Goal: Transaction & Acquisition: Purchase product/service

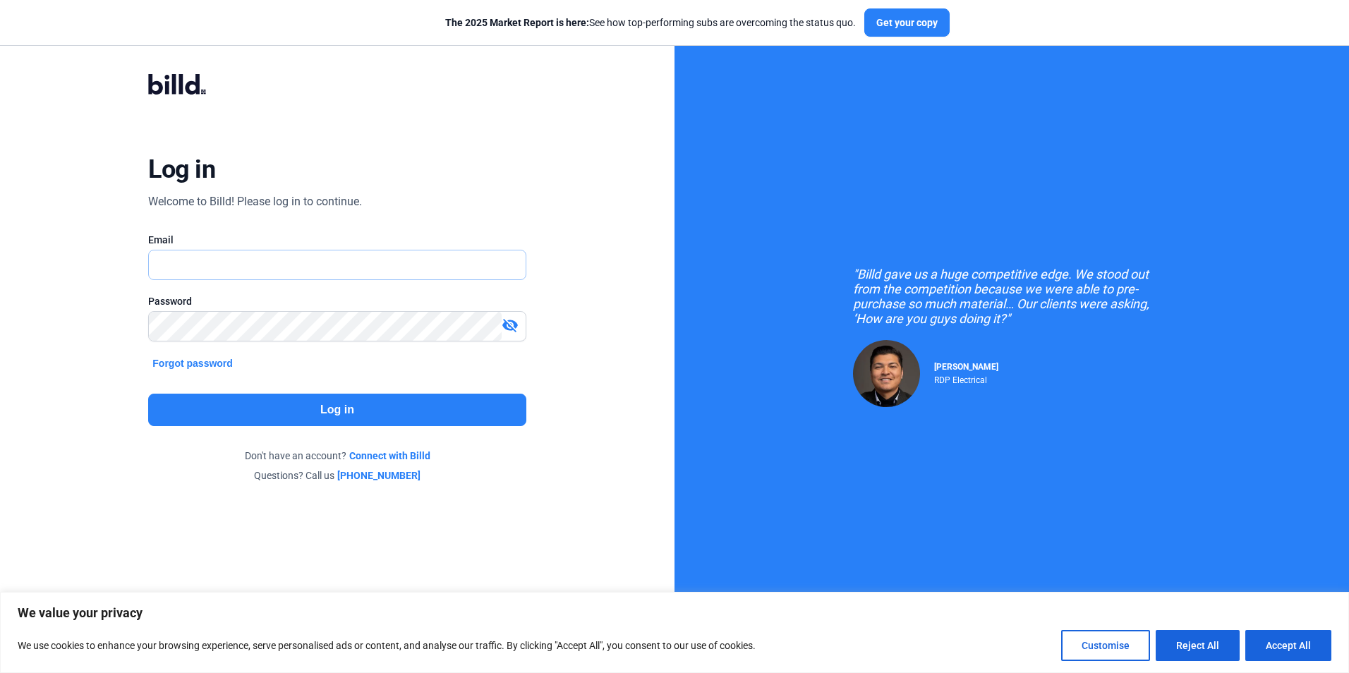
type input "[PERSON_NAME][EMAIL_ADDRESS][DOMAIN_NAME]"
click at [365, 410] on button "Log in" at bounding box center [336, 410] width 377 height 32
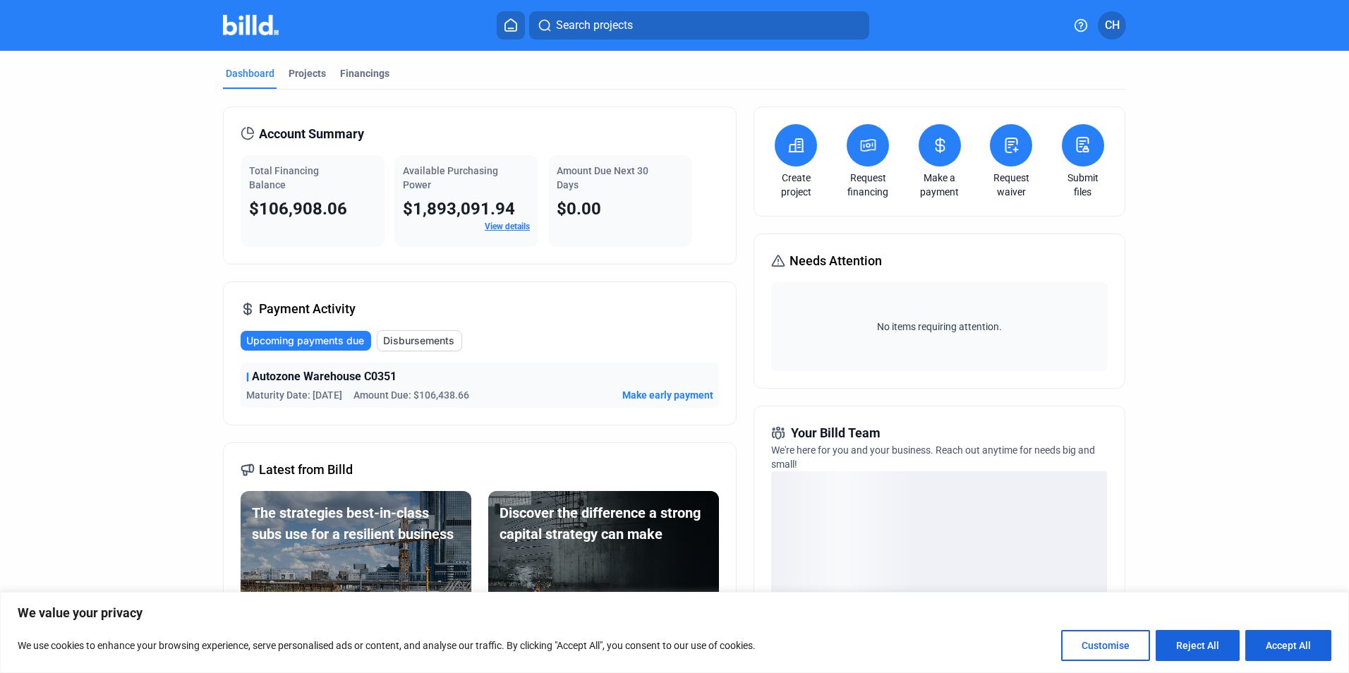
click at [636, 25] on button "Search projects" at bounding box center [699, 25] width 340 height 28
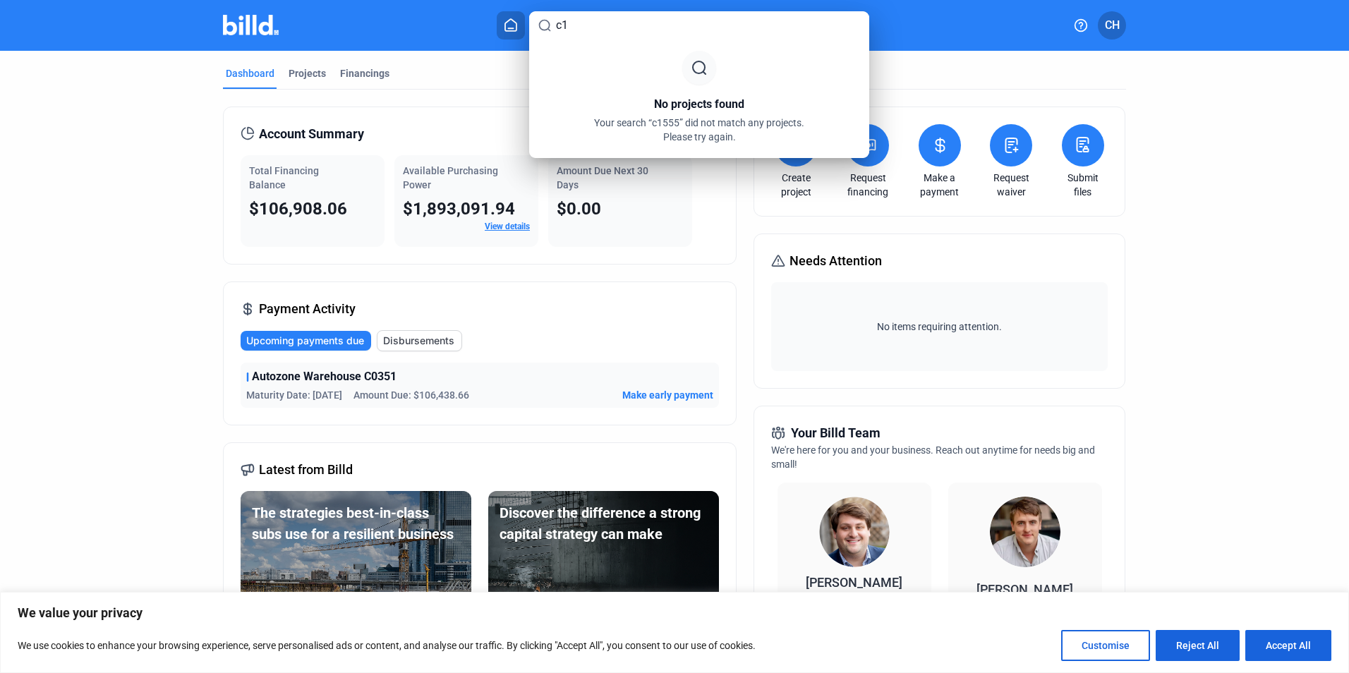
type input "c"
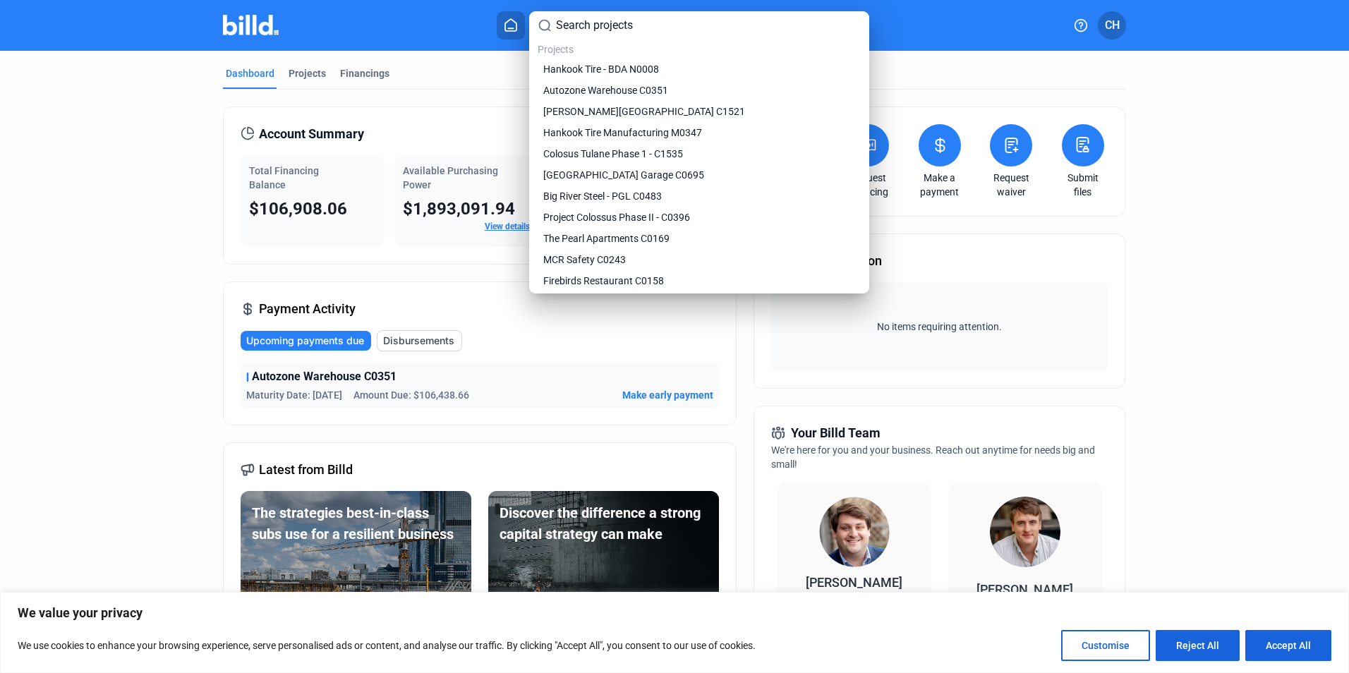
click at [97, 182] on div at bounding box center [674, 336] width 1349 height 673
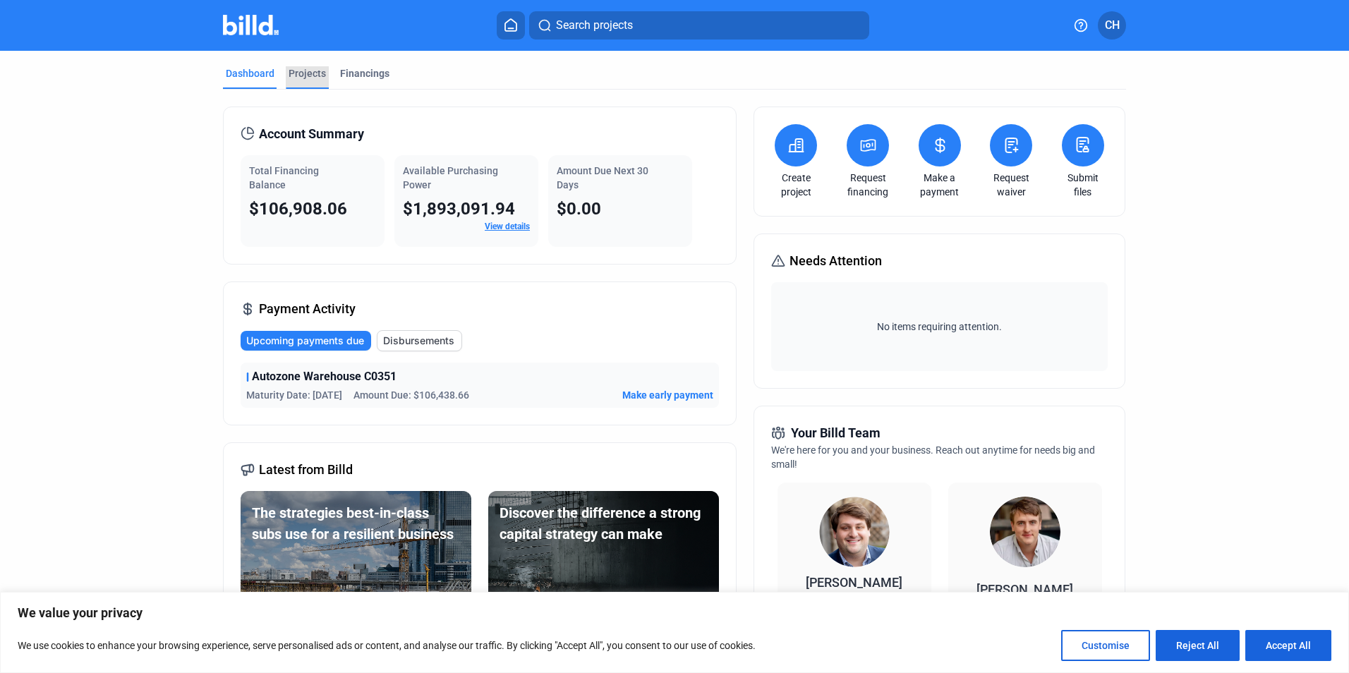
click at [303, 73] on div "Projects" at bounding box center [307, 73] width 37 height 14
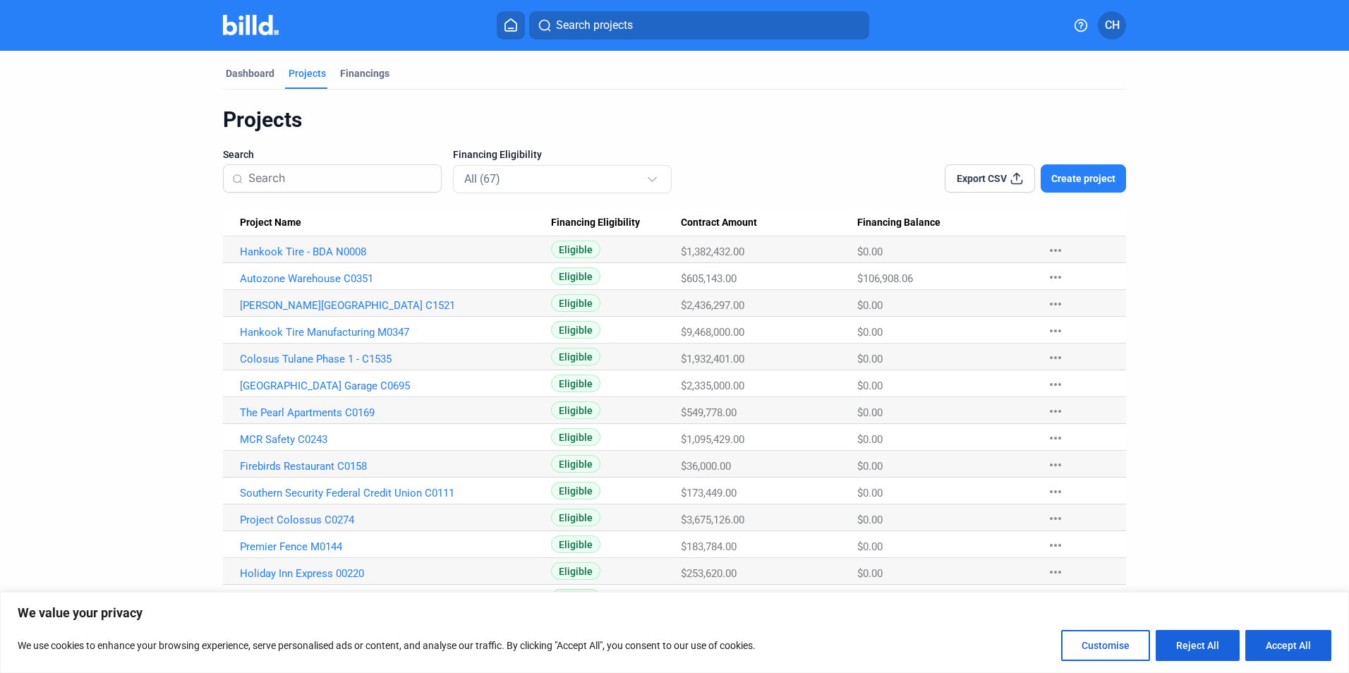
click at [322, 181] on input at bounding box center [340, 179] width 184 height 30
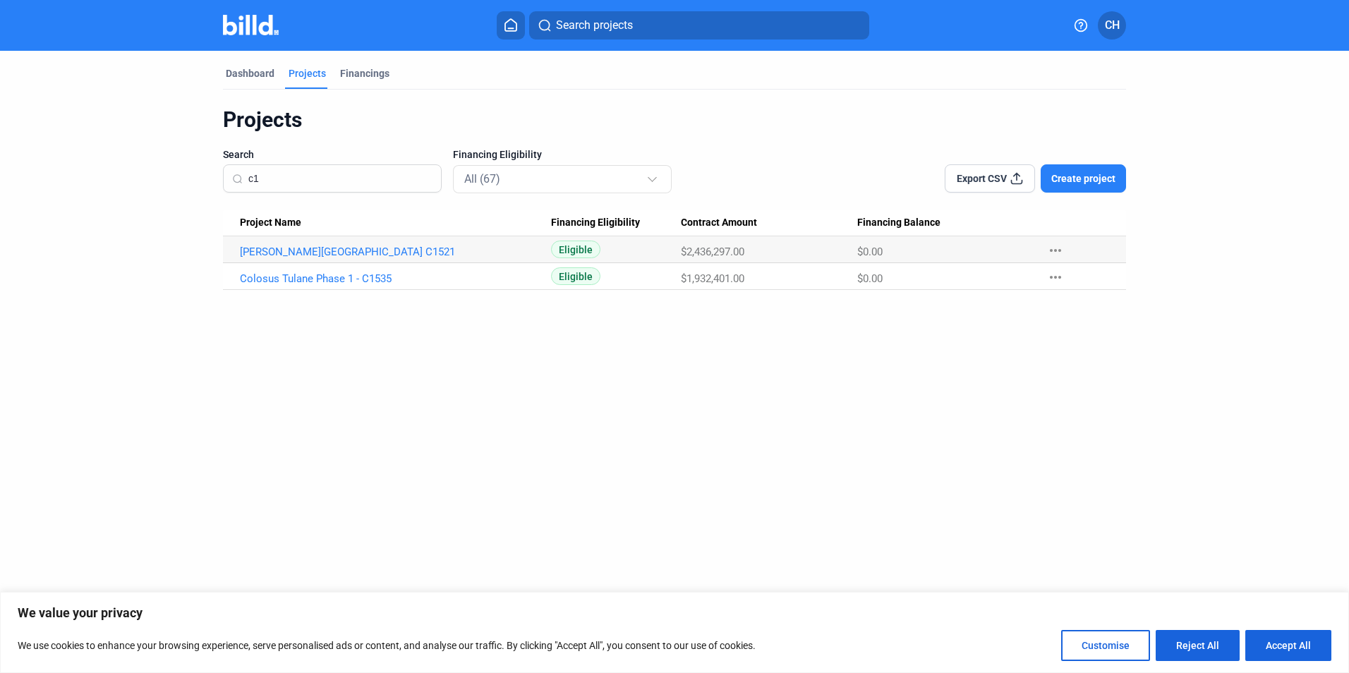
type input "c"
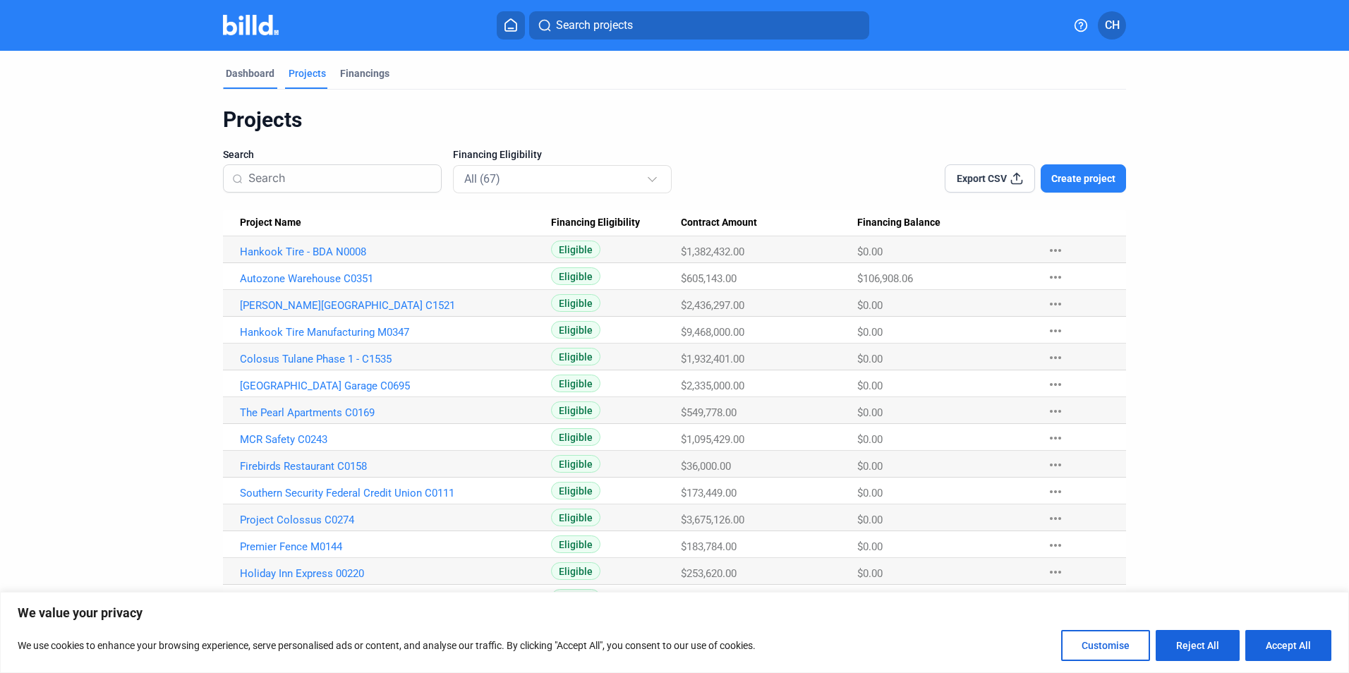
click at [243, 71] on div "Dashboard" at bounding box center [250, 73] width 49 height 14
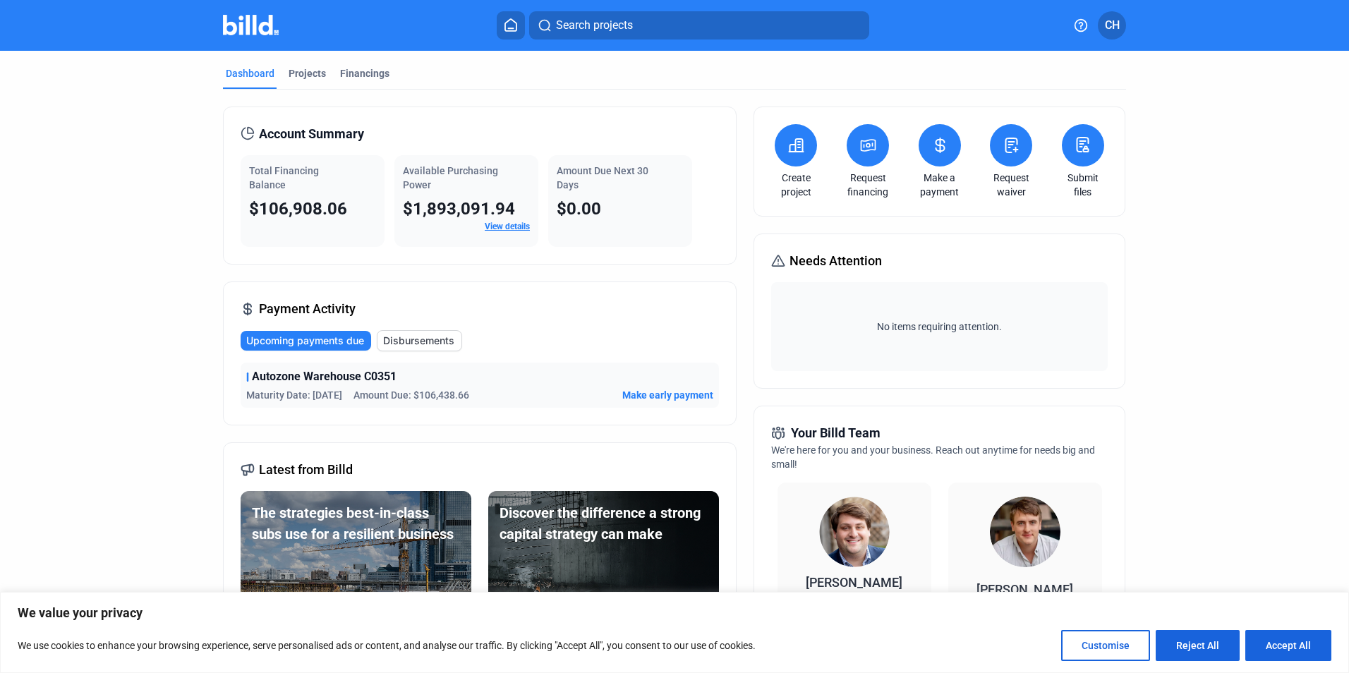
click at [793, 144] on icon at bounding box center [796, 145] width 18 height 17
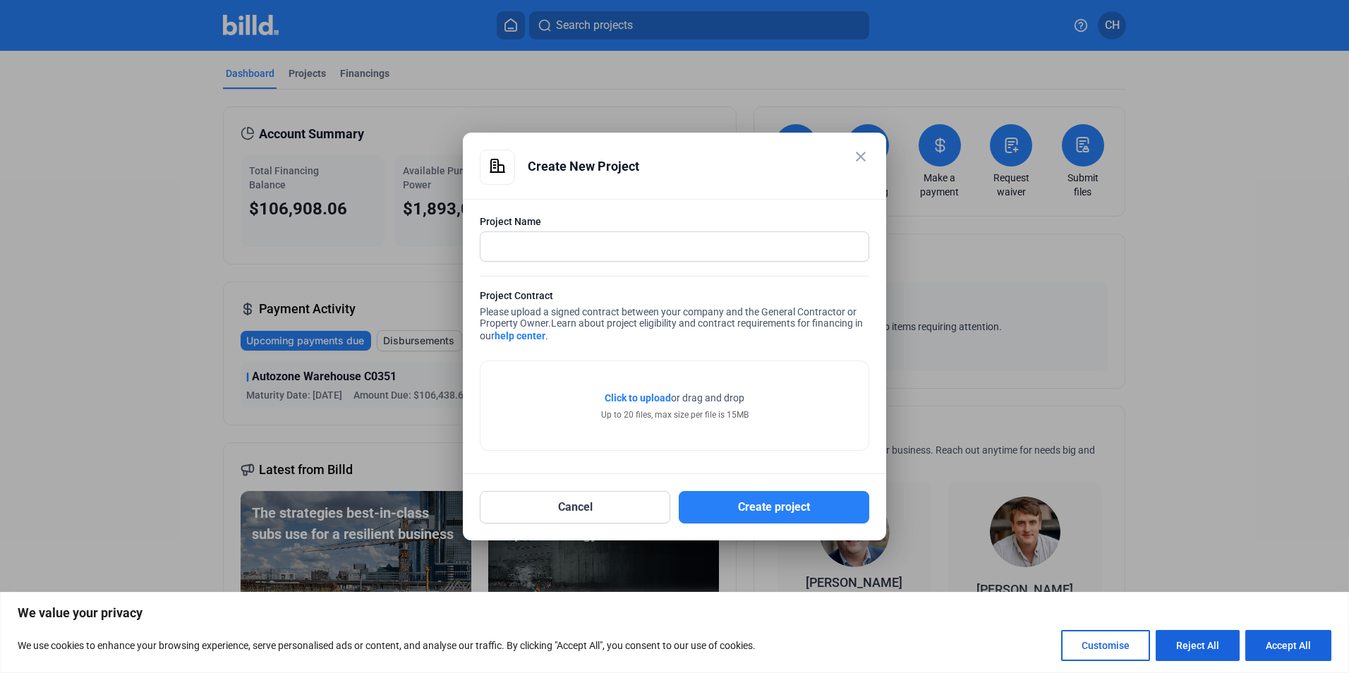
click at [862, 162] on mat-icon "close" at bounding box center [860, 156] width 17 height 17
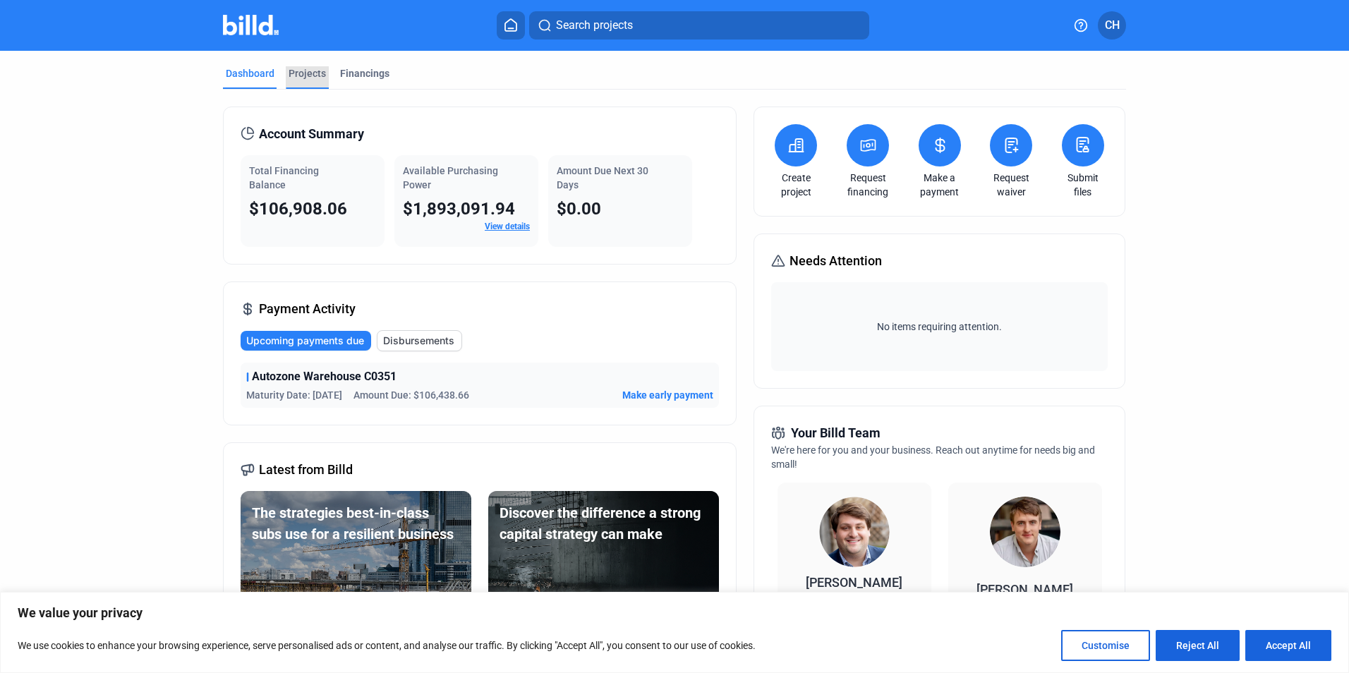
click at [293, 73] on div "Projects" at bounding box center [307, 73] width 37 height 14
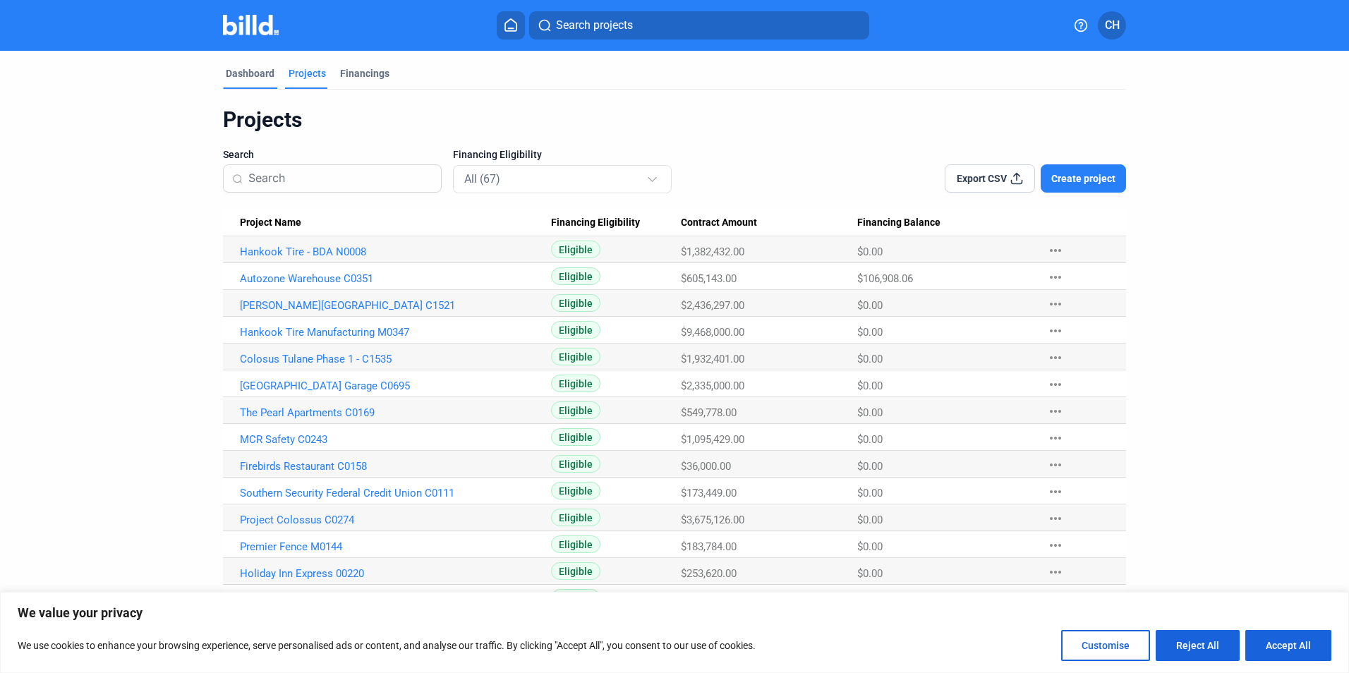
click at [253, 73] on div "Dashboard" at bounding box center [250, 73] width 49 height 14
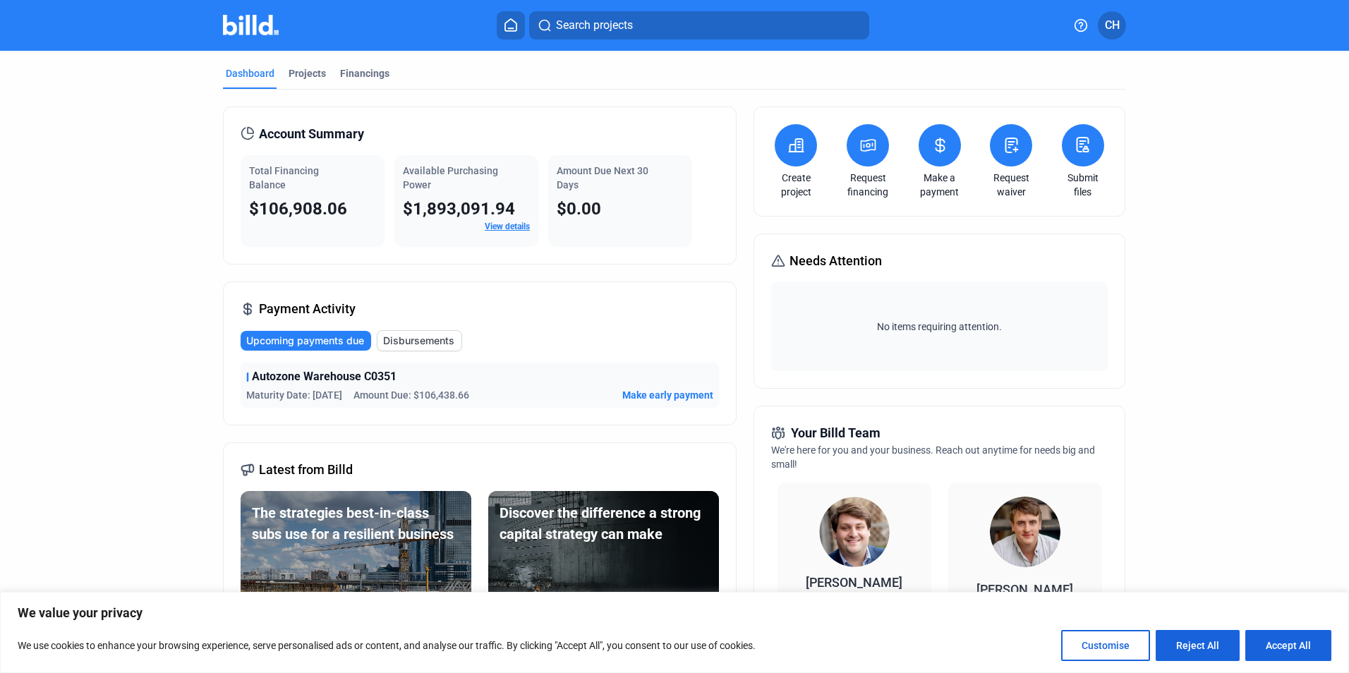
click at [788, 140] on icon at bounding box center [796, 145] width 18 height 17
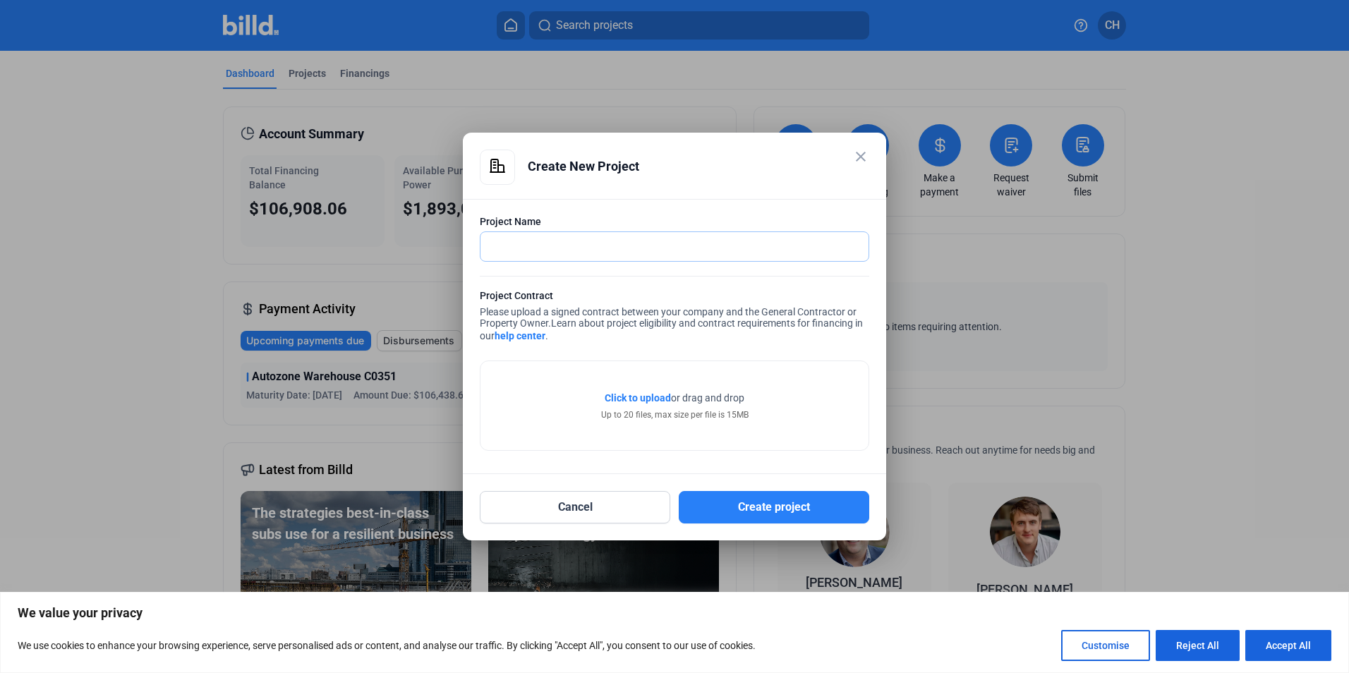
click at [607, 248] on input "text" at bounding box center [666, 246] width 372 height 29
type input "Compel Church Preschool - C1555"
click at [635, 396] on span "Click to upload" at bounding box center [638, 397] width 66 height 11
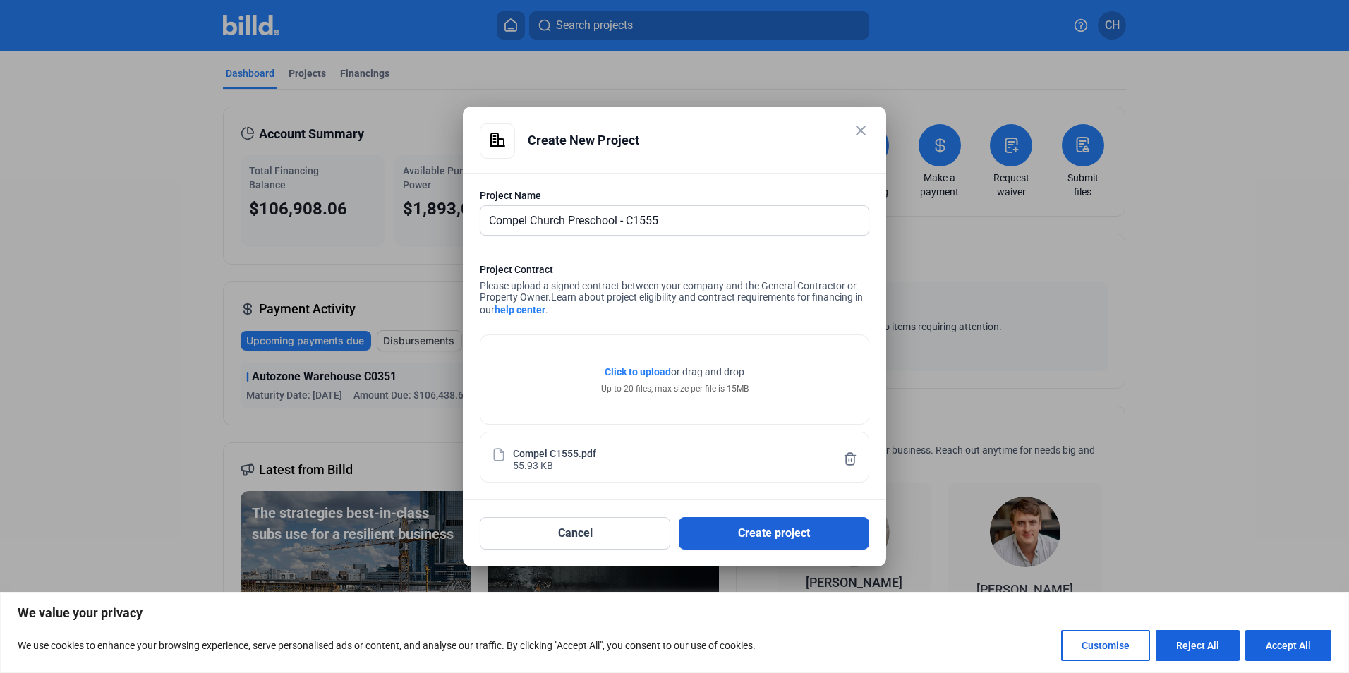
click at [756, 534] on button "Create project" at bounding box center [774, 533] width 190 height 32
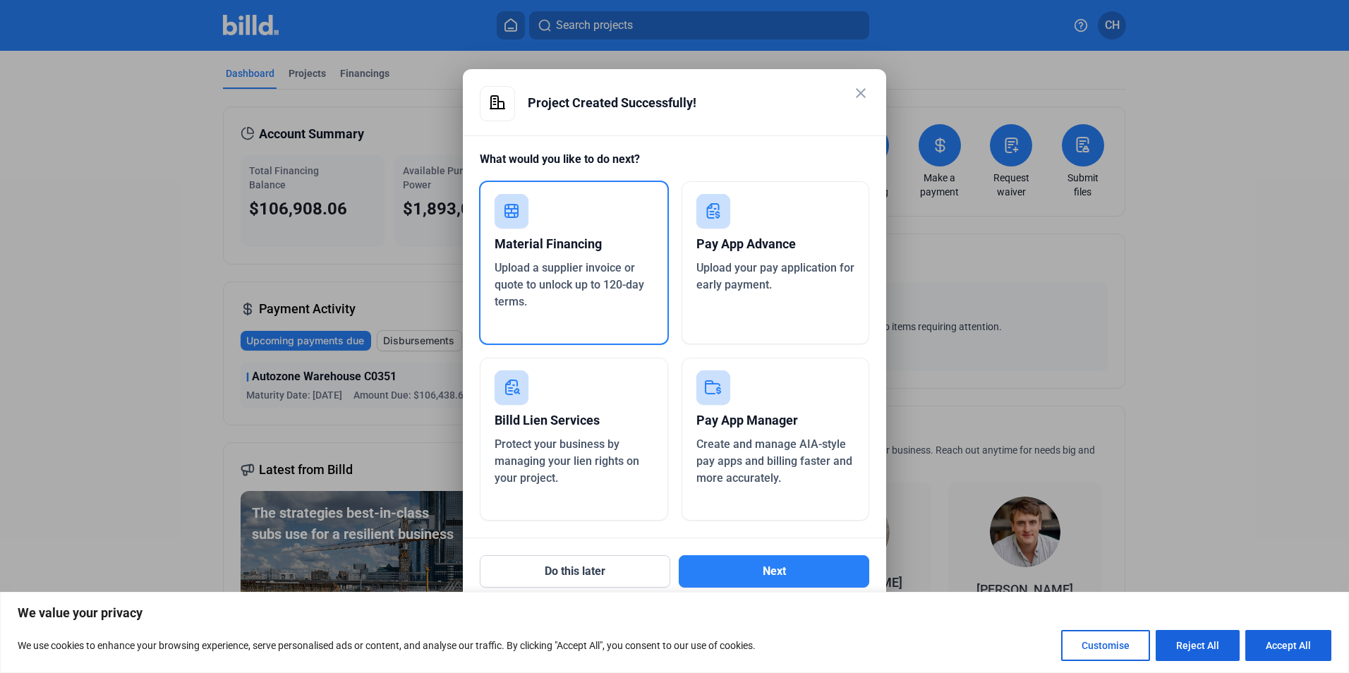
click at [859, 92] on mat-icon "close" at bounding box center [860, 93] width 17 height 17
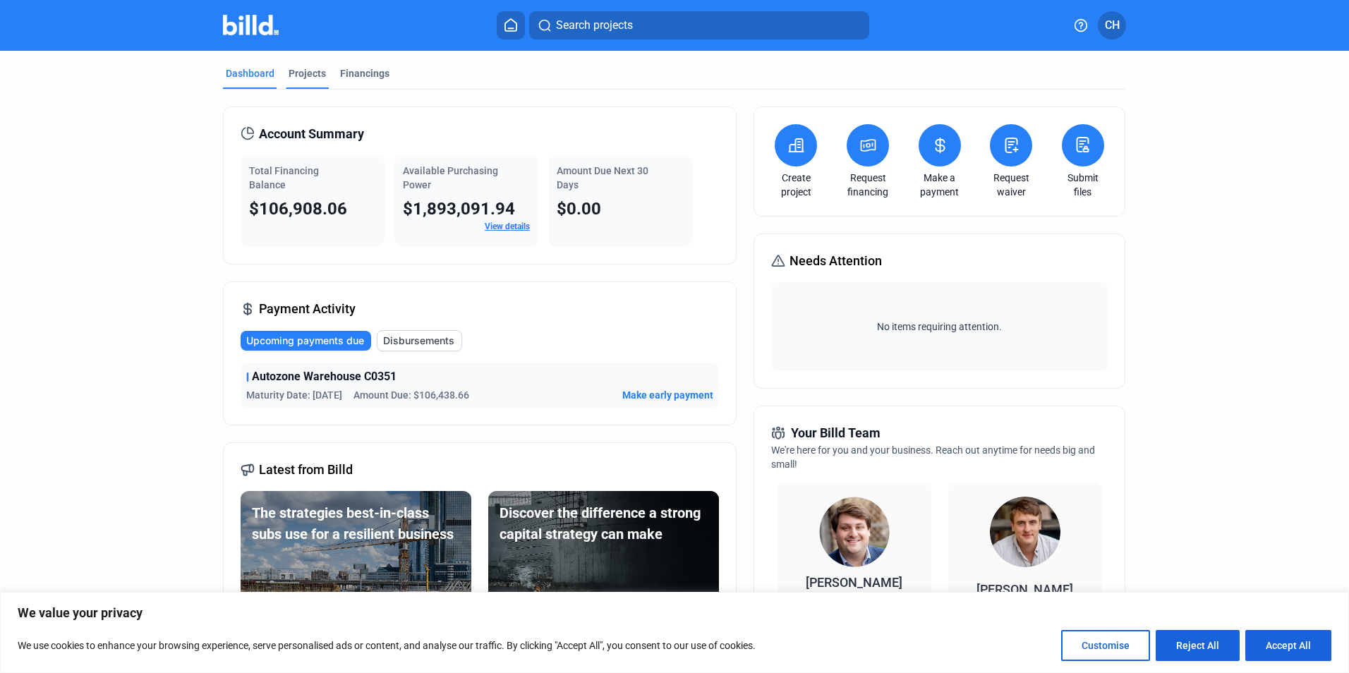
click at [299, 69] on div "Projects" at bounding box center [307, 73] width 37 height 14
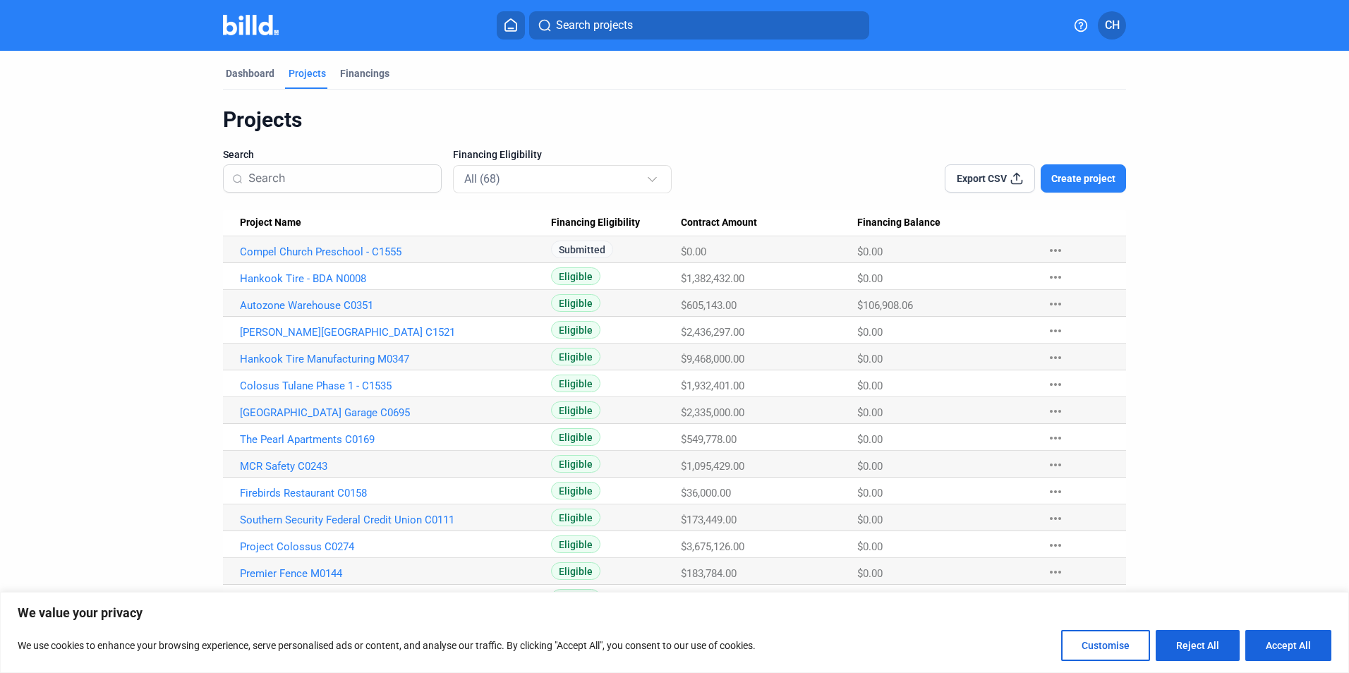
click at [1076, 175] on span "Create project" at bounding box center [1083, 178] width 64 height 14
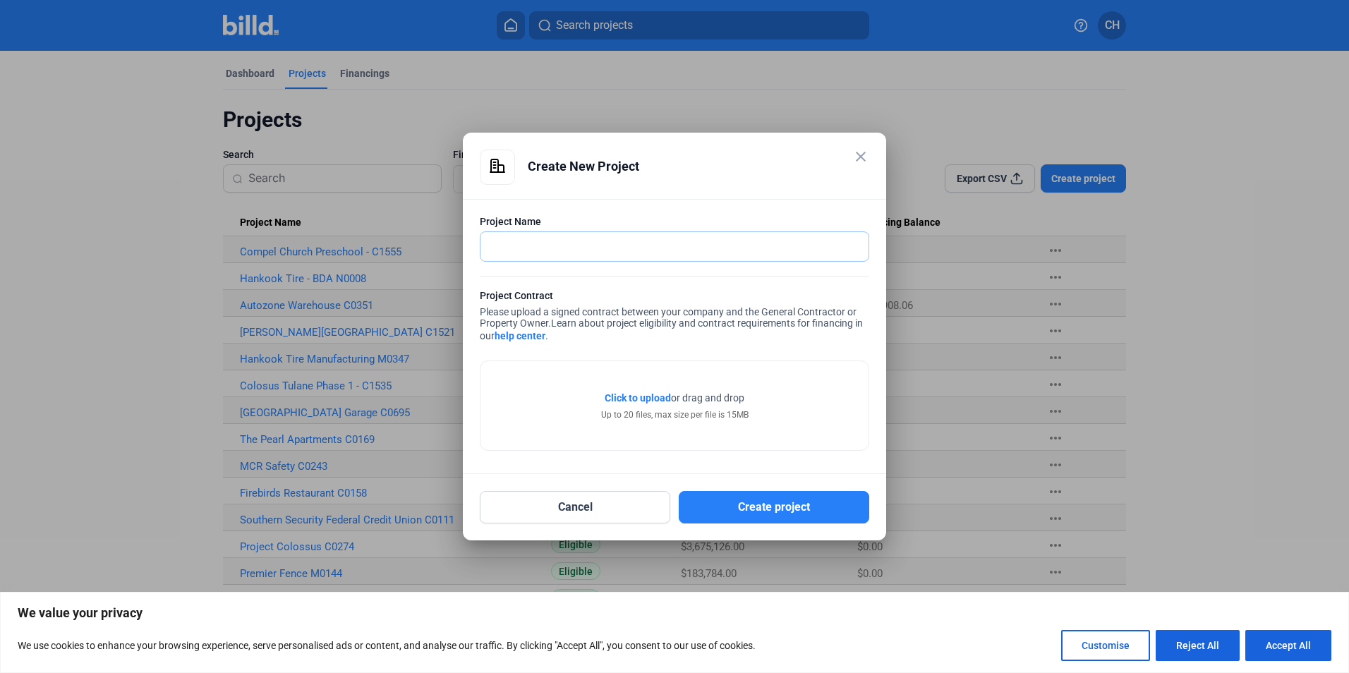
click at [615, 238] on input "text" at bounding box center [666, 246] width 372 height 29
type input "The Edison C0658"
click at [621, 400] on span "Click to upload" at bounding box center [638, 397] width 66 height 11
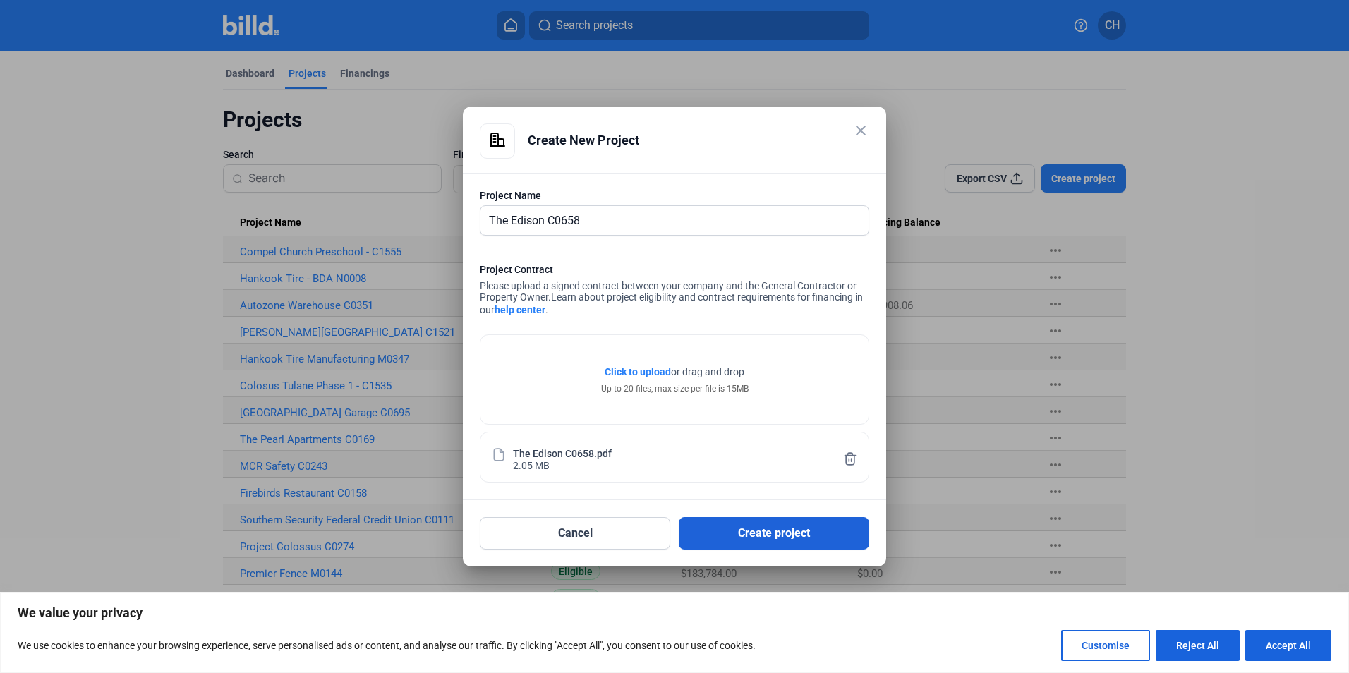
click at [766, 531] on button "Create project" at bounding box center [774, 533] width 190 height 32
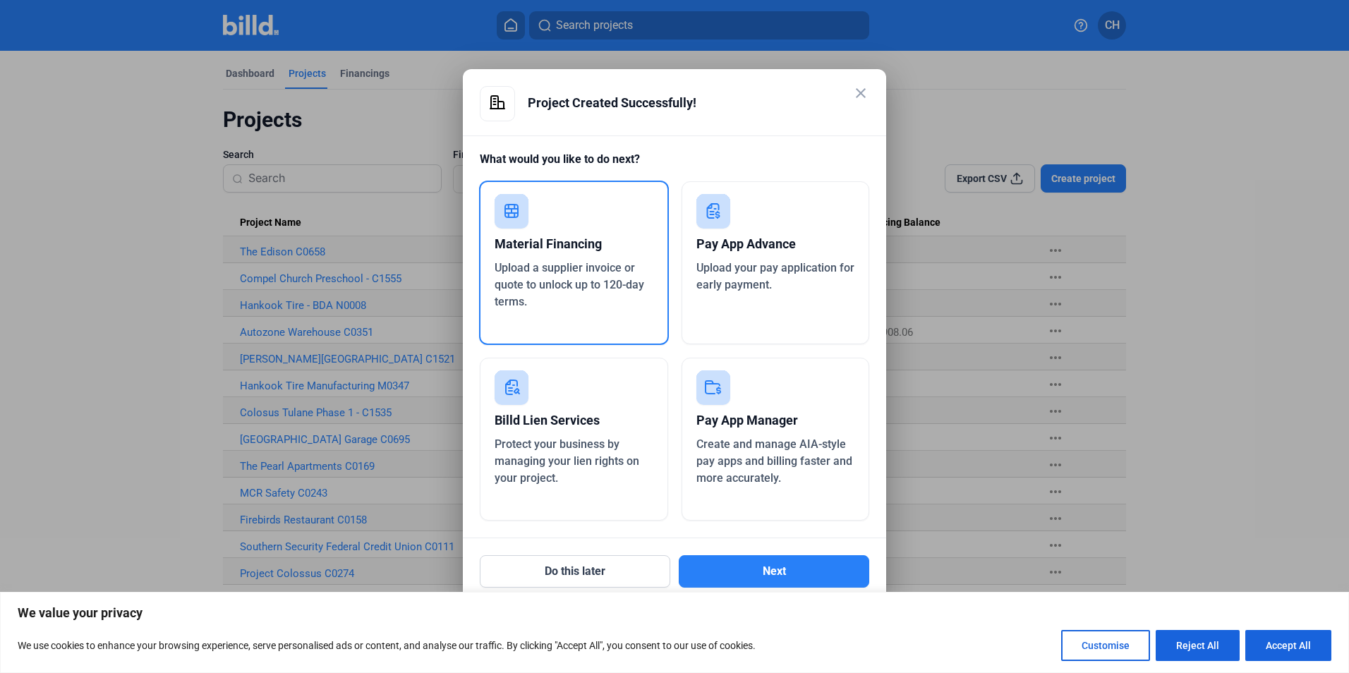
drag, startPoint x: 745, startPoint y: 89, endPoint x: 1476, endPoint y: 77, distance: 731.0
click at [1348, 77] on html "We value your privacy We use cookies to enhance your browsing experience, serve…" at bounding box center [674, 336] width 1349 height 673
click at [134, 313] on div at bounding box center [674, 336] width 1349 height 673
click at [781, 562] on button "Next" at bounding box center [774, 571] width 190 height 32
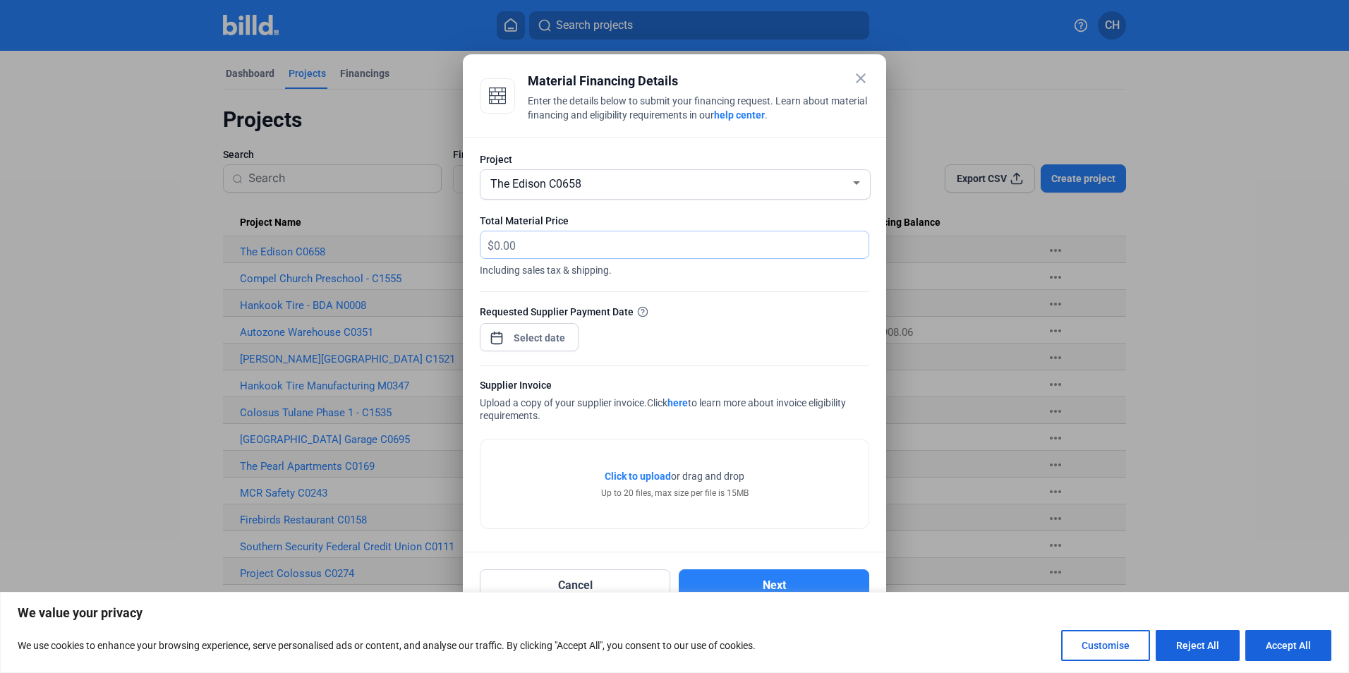
click at [617, 248] on input "text" at bounding box center [681, 245] width 375 height 28
type input "48,485.12"
click at [542, 335] on div "close Material Financing Details Enter the details below to submit your financi…" at bounding box center [674, 336] width 1349 height 673
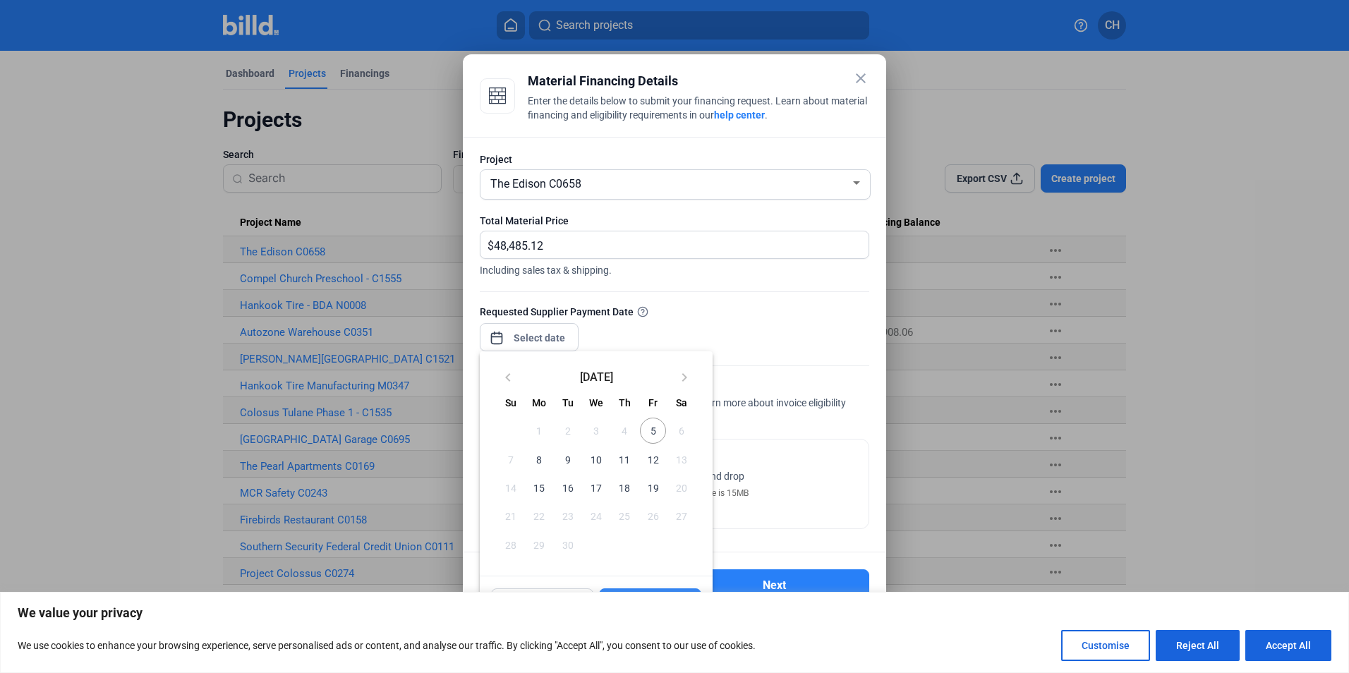
click at [567, 456] on span "9" at bounding box center [567, 459] width 25 height 25
click at [804, 576] on div at bounding box center [674, 336] width 1349 height 673
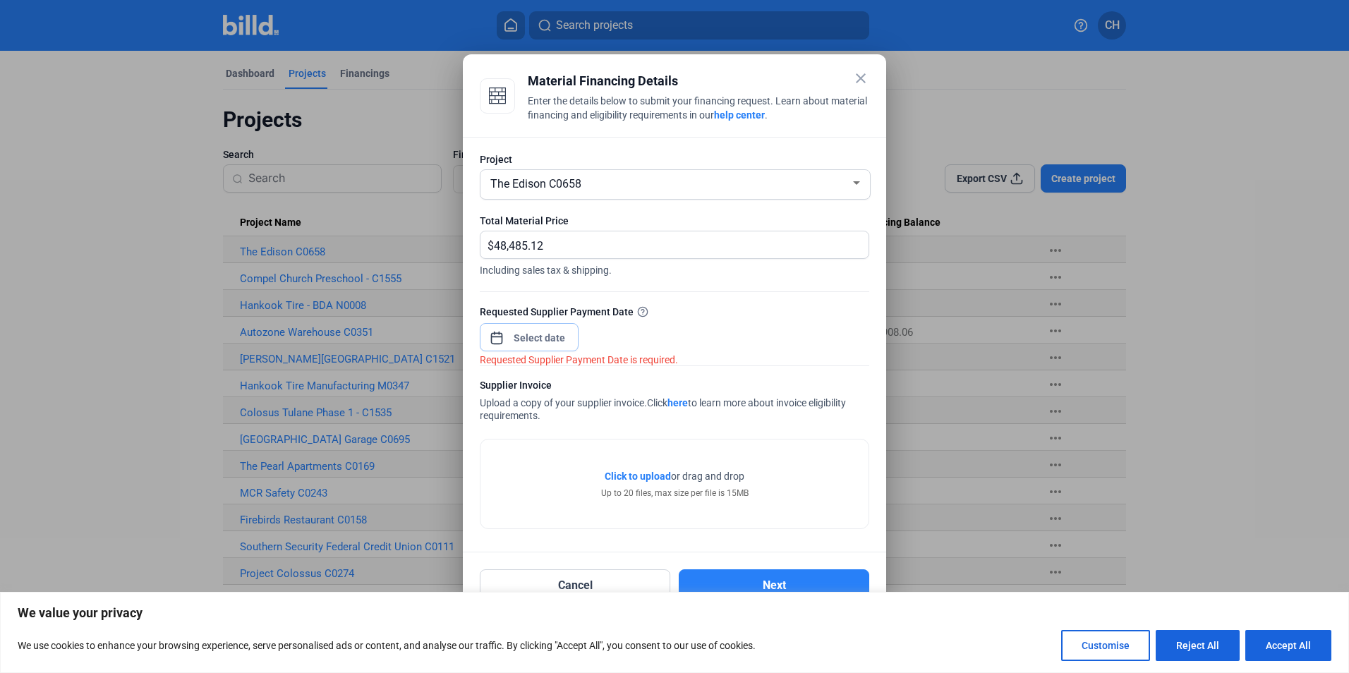
click at [552, 337] on input at bounding box center [539, 337] width 61 height 17
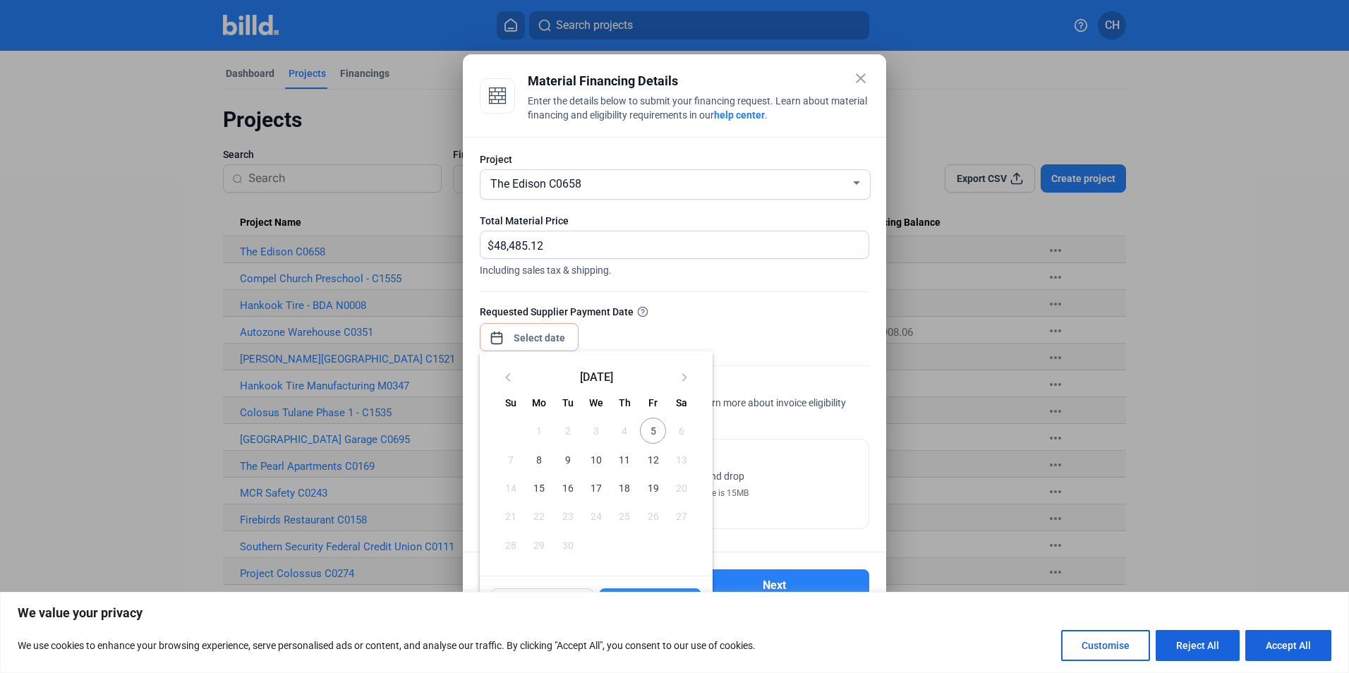
click at [552, 337] on div at bounding box center [674, 336] width 1349 height 673
click at [568, 458] on span "9" at bounding box center [567, 459] width 25 height 25
click at [565, 458] on span "9" at bounding box center [567, 459] width 25 height 25
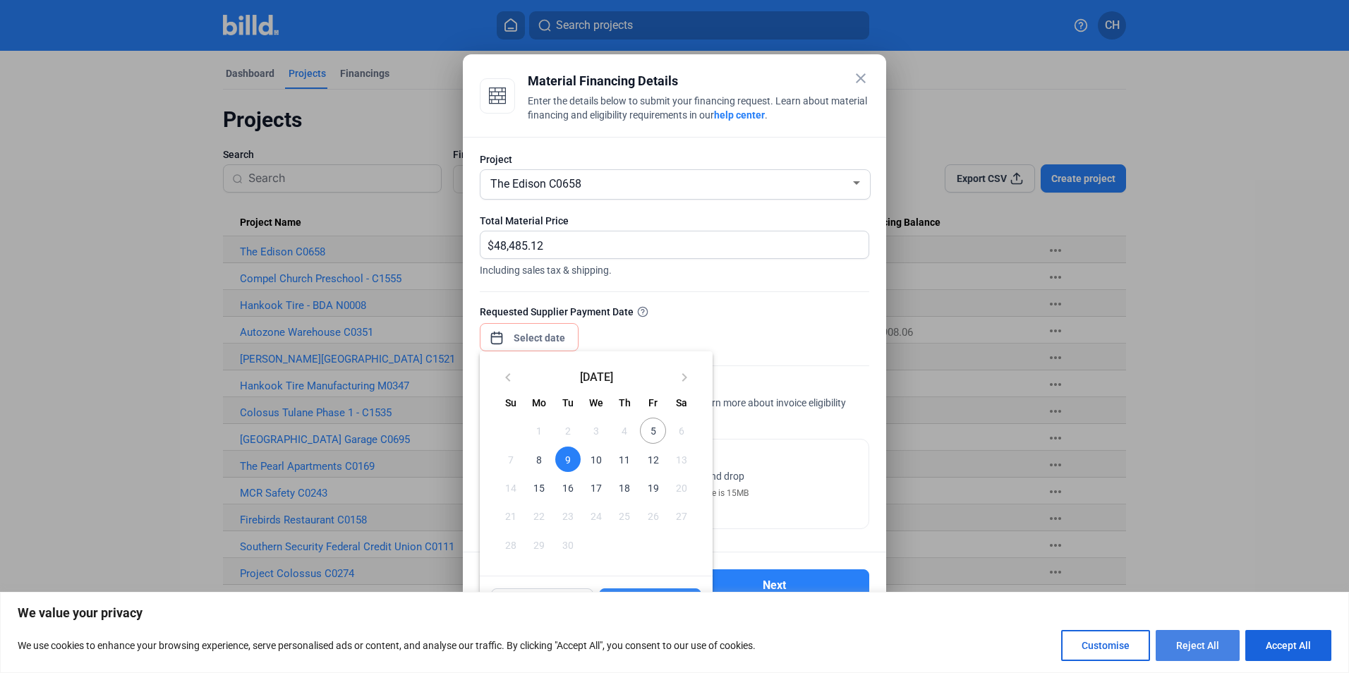
click at [1199, 646] on button "Reject All" at bounding box center [1198, 645] width 84 height 31
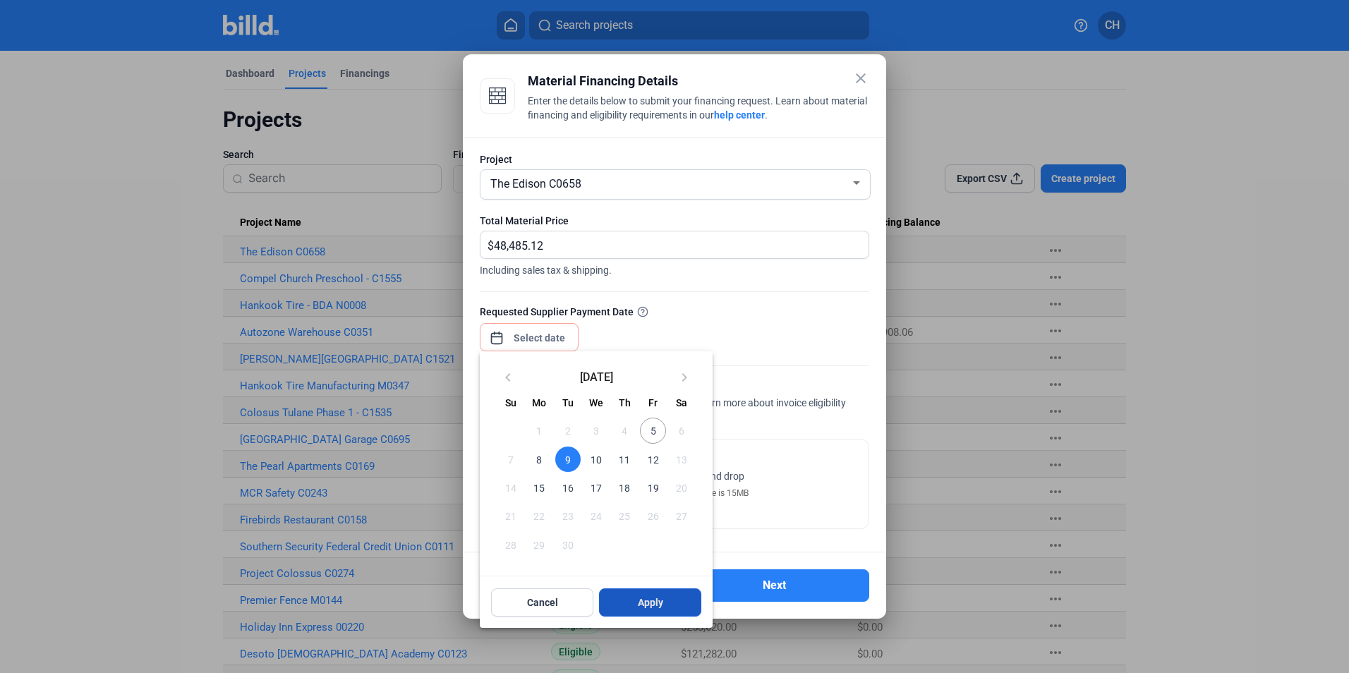
click at [641, 596] on span "Apply" at bounding box center [650, 602] width 25 height 14
type input "[DATE]"
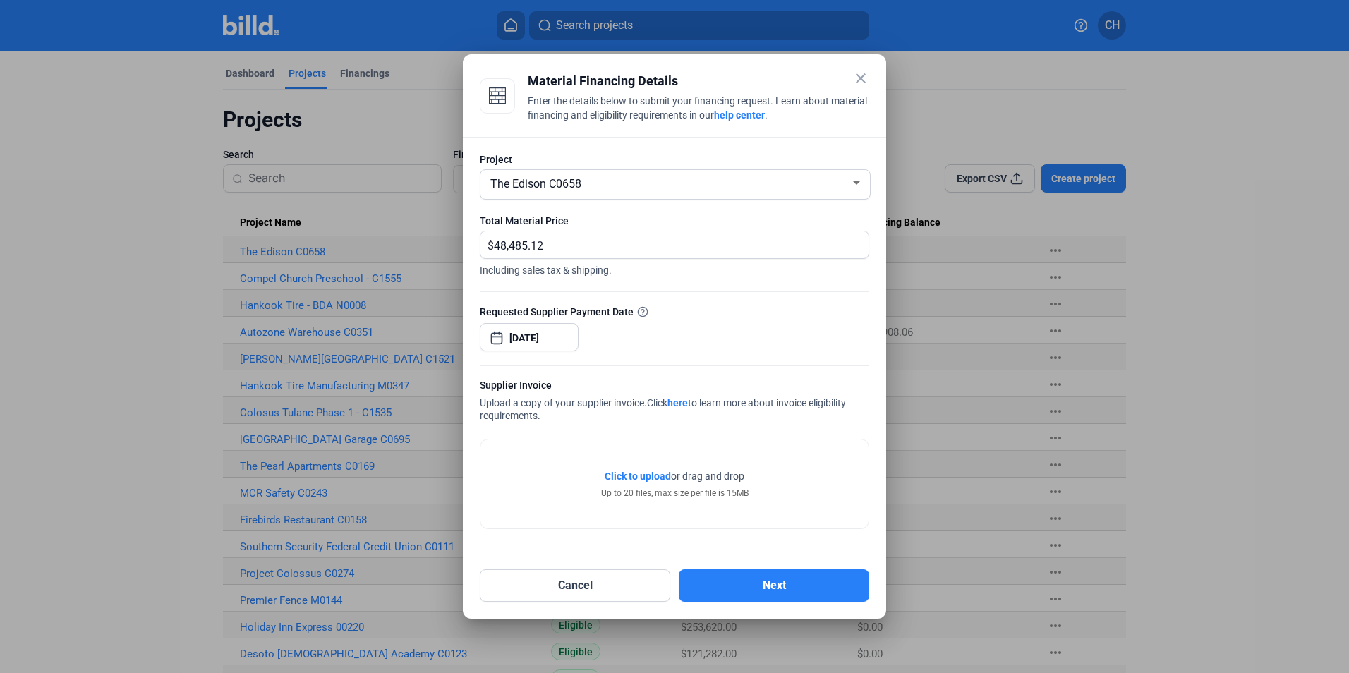
click at [643, 474] on span "Click to upload" at bounding box center [638, 476] width 66 height 11
click at [638, 478] on span "Click to upload" at bounding box center [638, 476] width 66 height 11
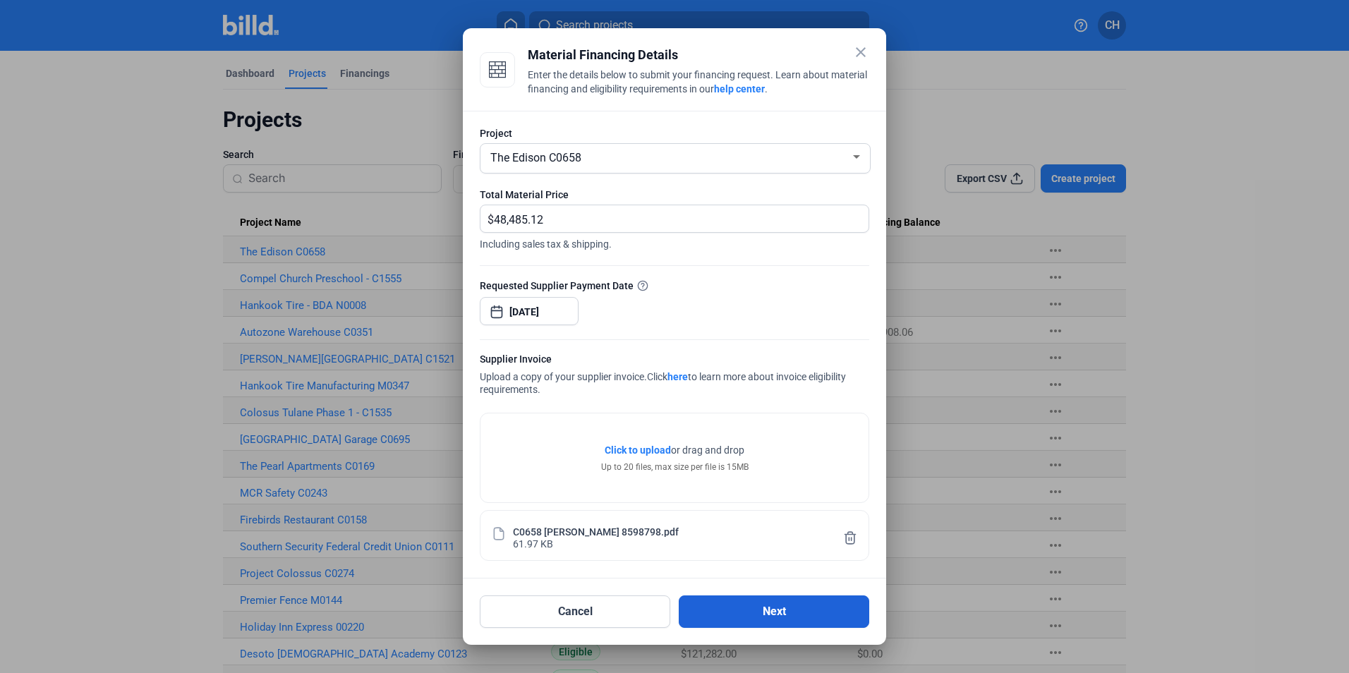
click at [787, 612] on button "Next" at bounding box center [774, 611] width 190 height 32
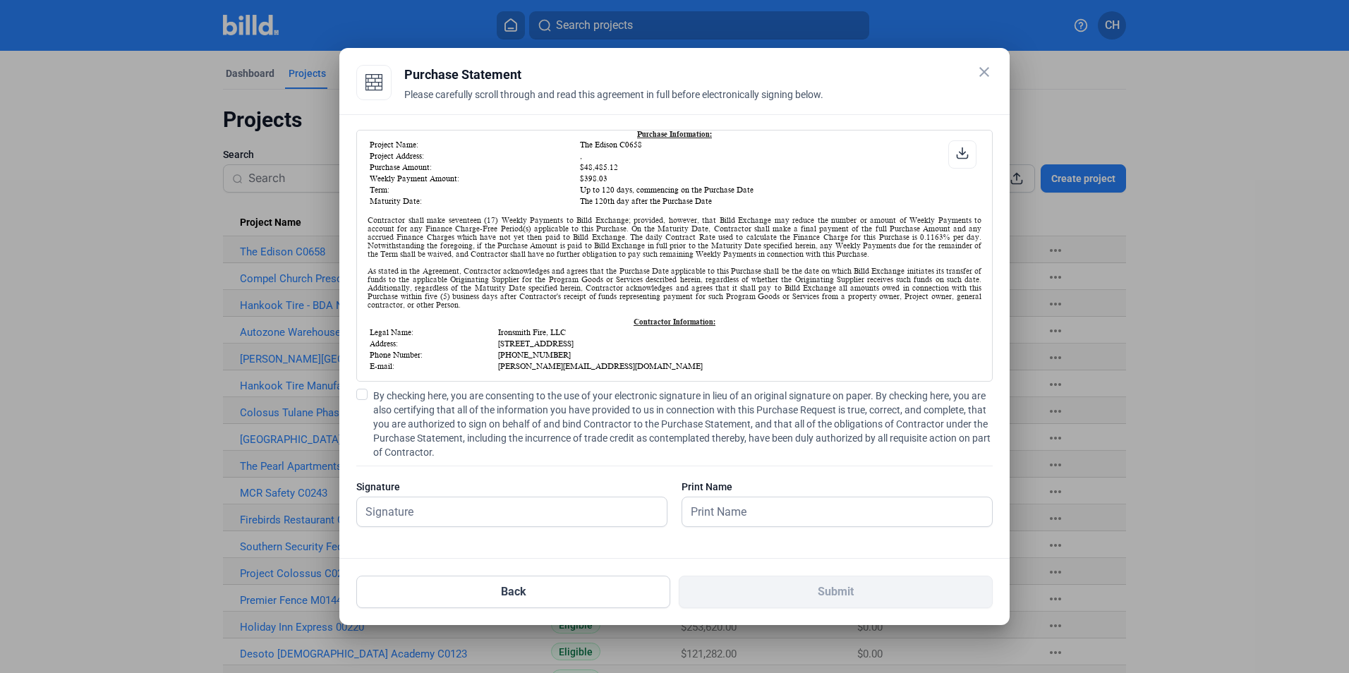
scroll to position [212, 0]
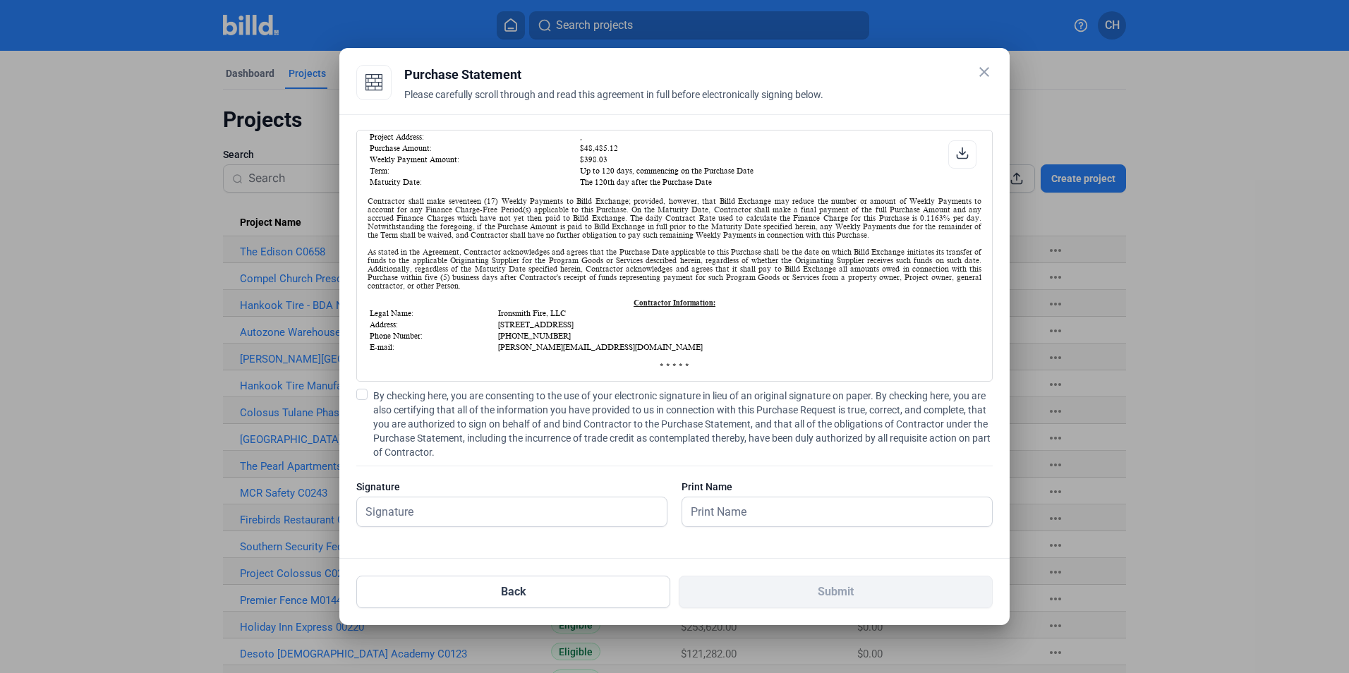
click at [360, 396] on span at bounding box center [361, 394] width 11 height 11
click at [0, 0] on input "By checking here, you are consenting to the use of your electronic signature in…" at bounding box center [0, 0] width 0 height 0
click at [448, 519] on input "text" at bounding box center [504, 511] width 294 height 29
type input "[PERSON_NAME]"
click at [753, 509] on input "text" at bounding box center [829, 511] width 294 height 29
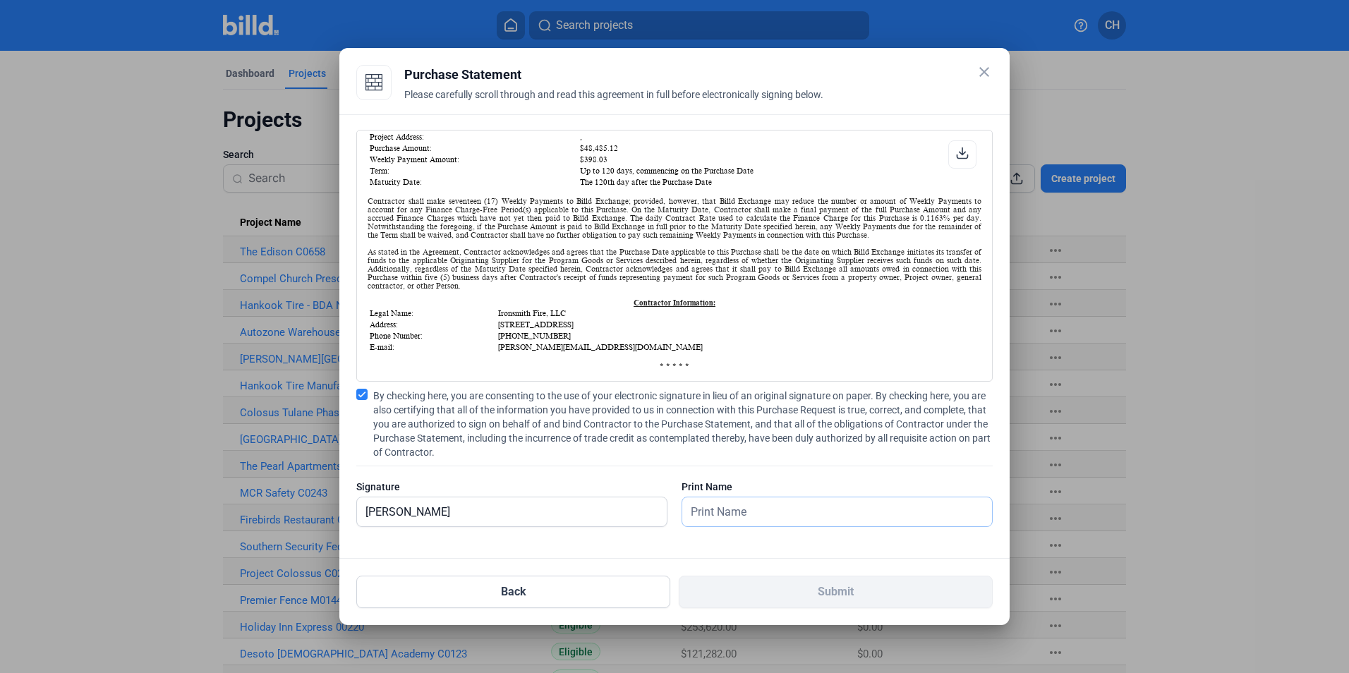
type input "[PERSON_NAME]"
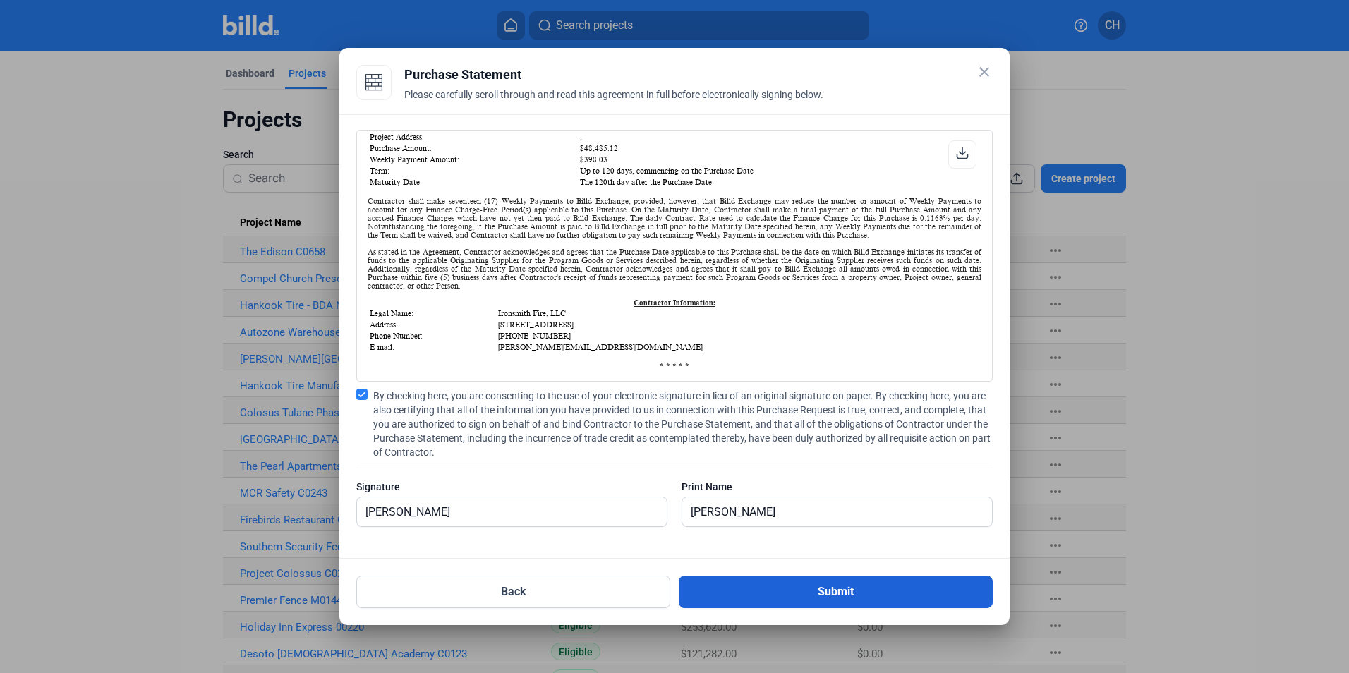
click at [882, 598] on button "Submit" at bounding box center [836, 592] width 314 height 32
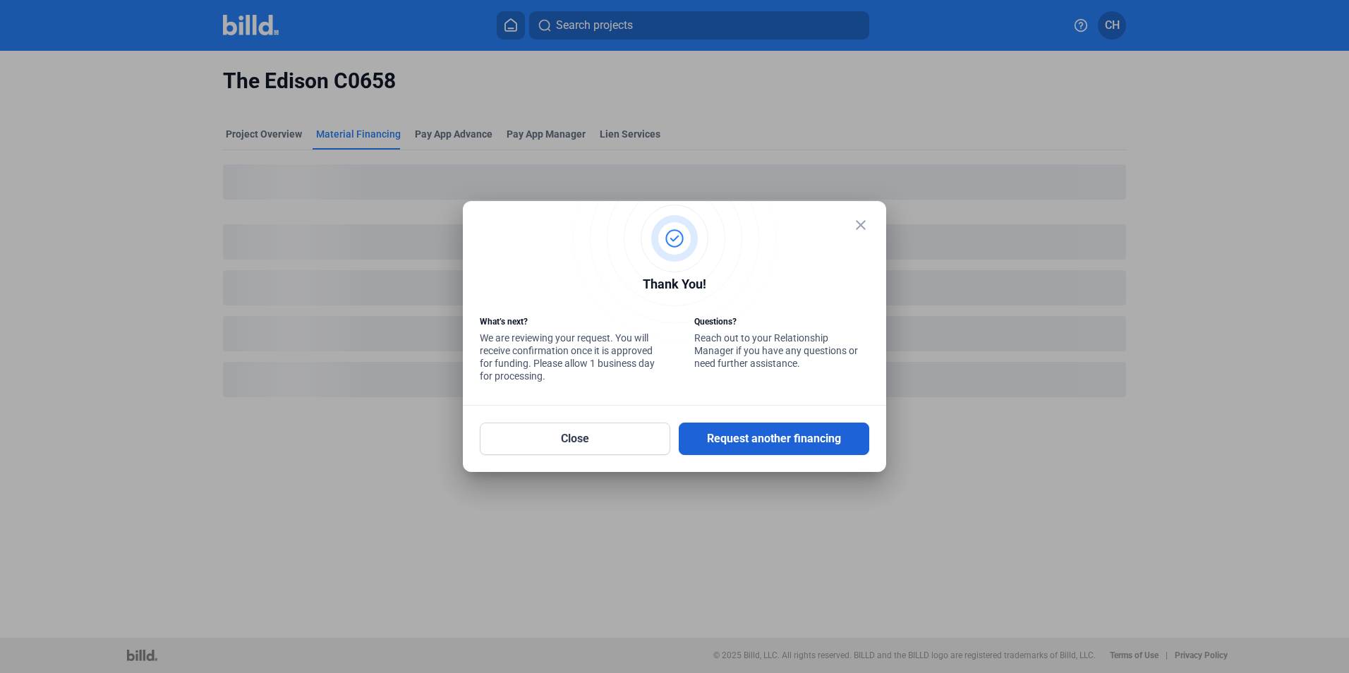
click at [765, 440] on button "Request another financing" at bounding box center [774, 439] width 190 height 32
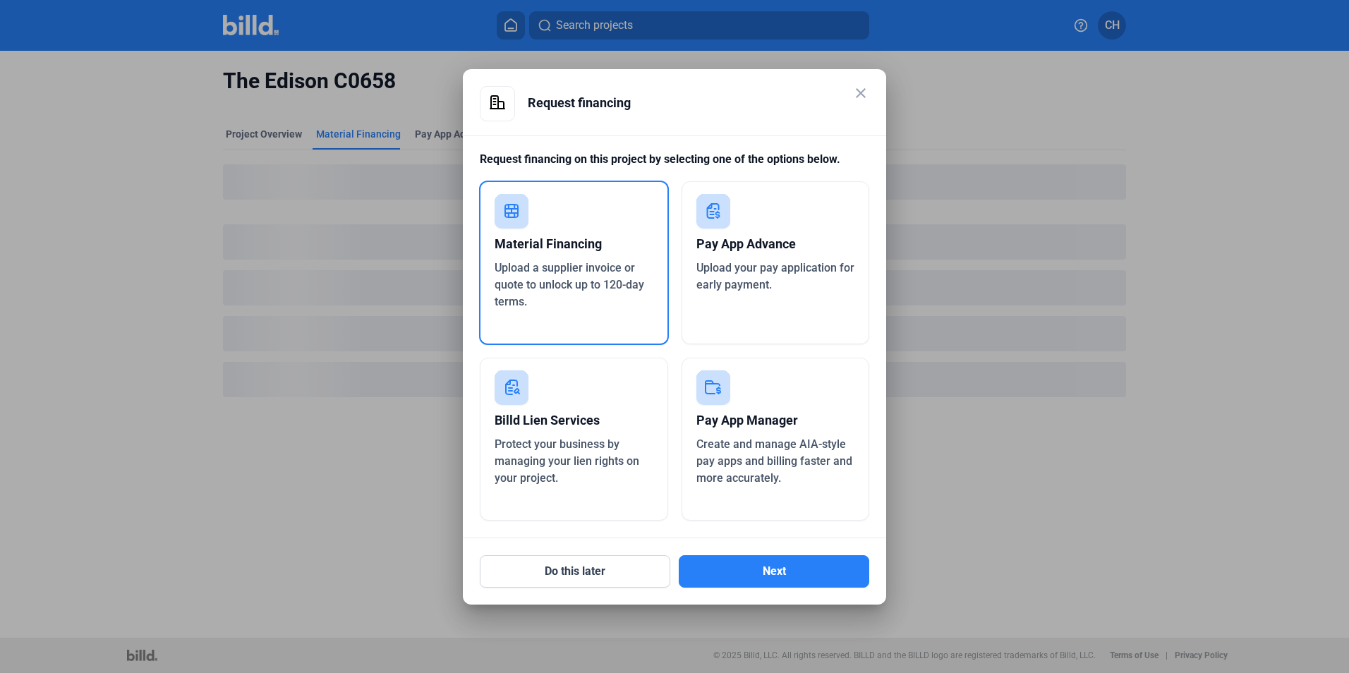
click at [861, 92] on mat-icon "close" at bounding box center [860, 93] width 17 height 17
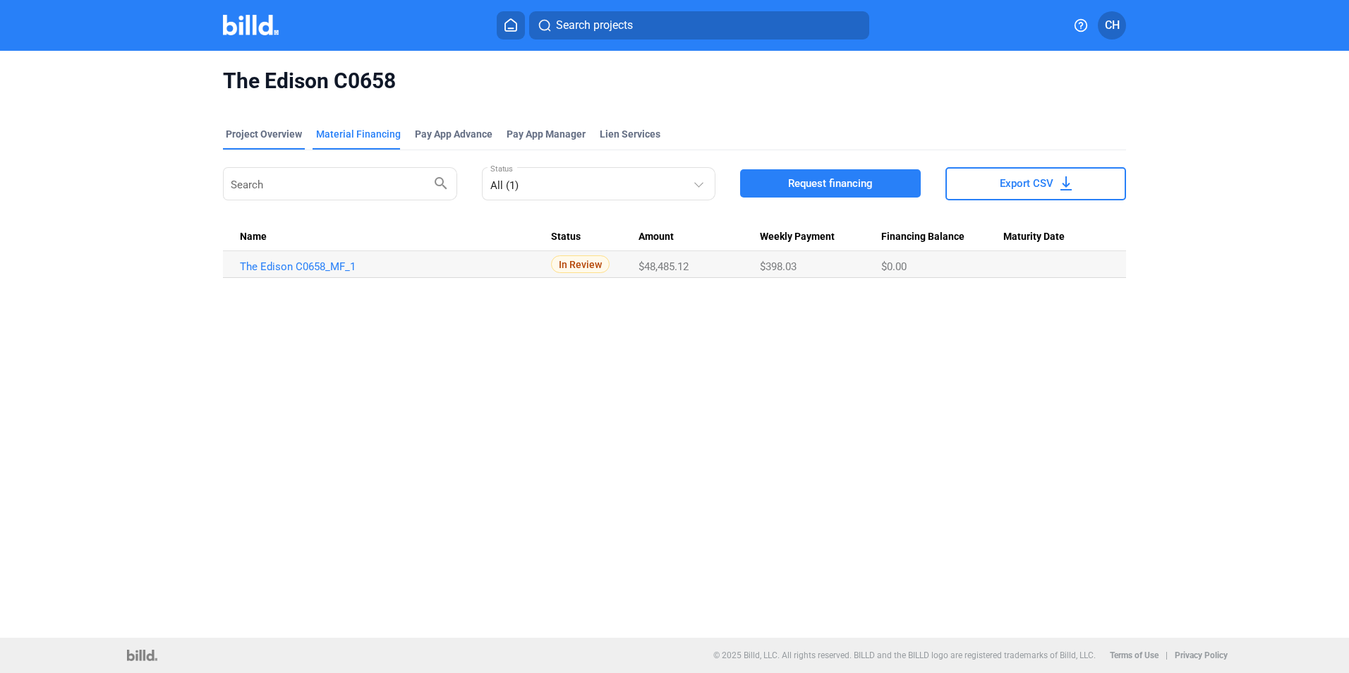
click at [265, 132] on div "Project Overview" at bounding box center [264, 134] width 76 height 14
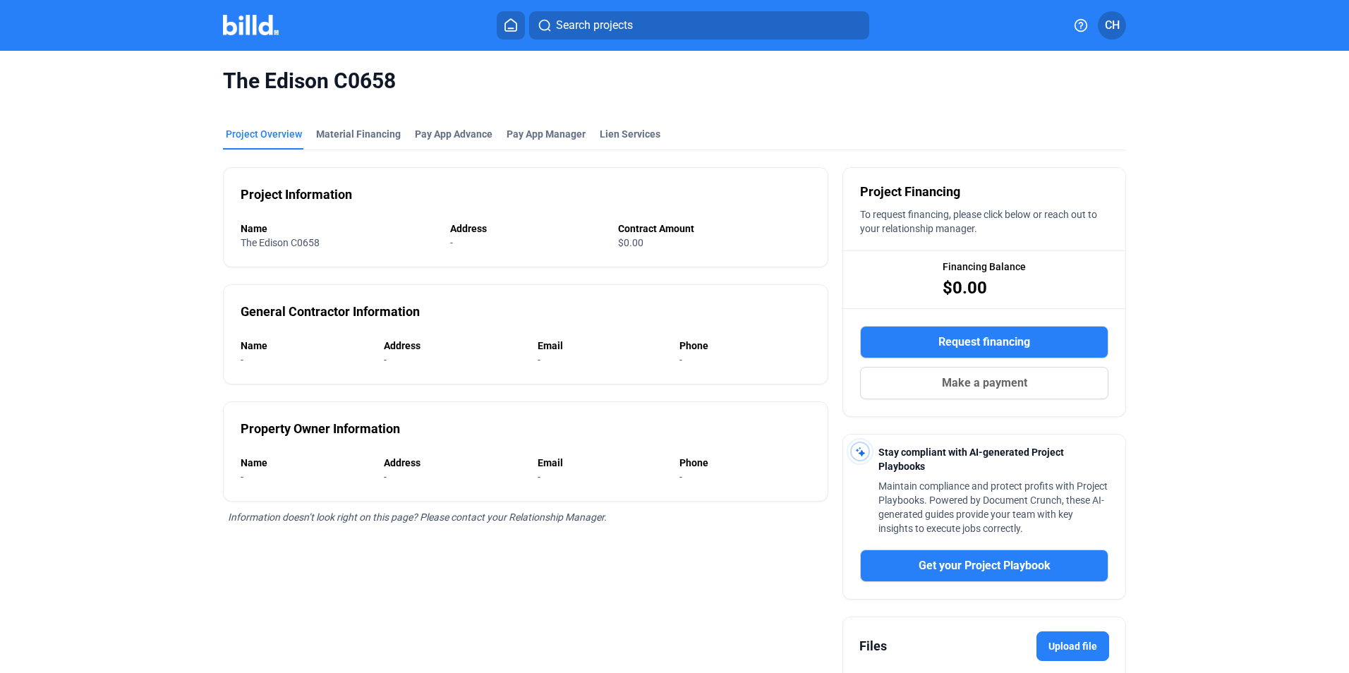
click at [500, 25] on button at bounding box center [511, 25] width 28 height 28
click at [509, 27] on icon at bounding box center [511, 24] width 14 height 13
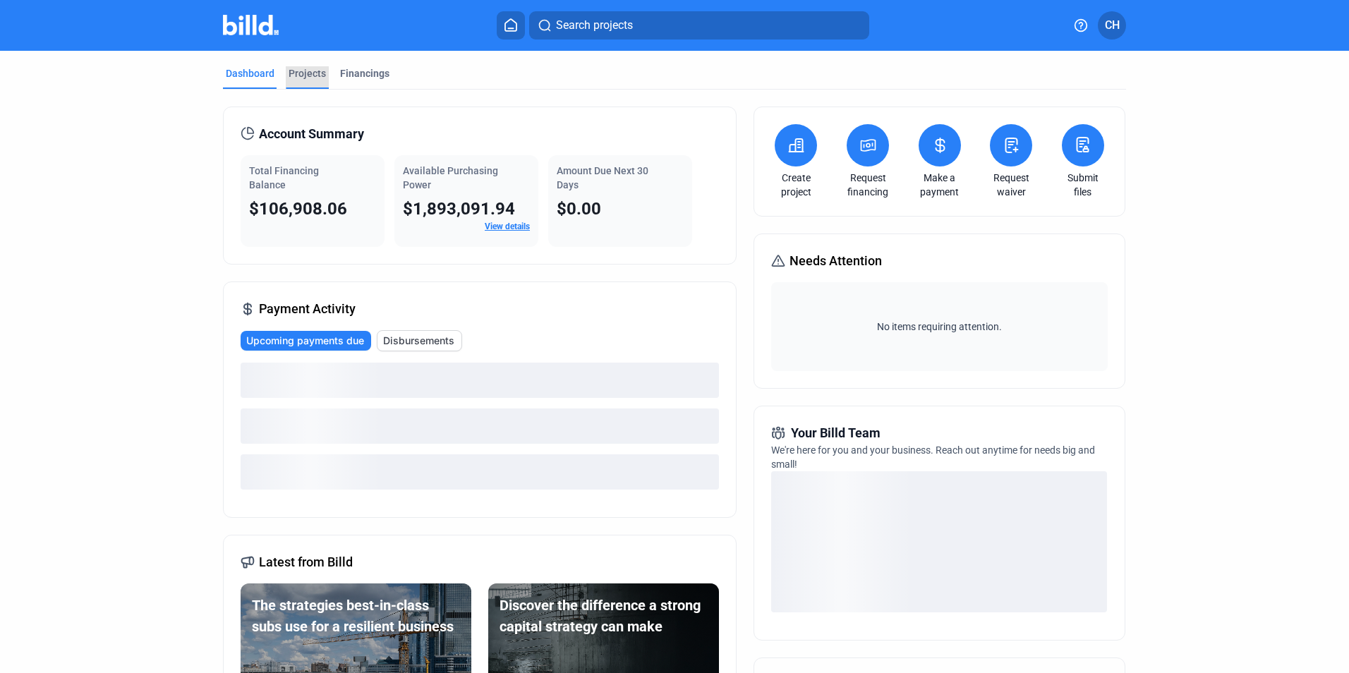
click at [296, 68] on div "Projects" at bounding box center [307, 73] width 37 height 14
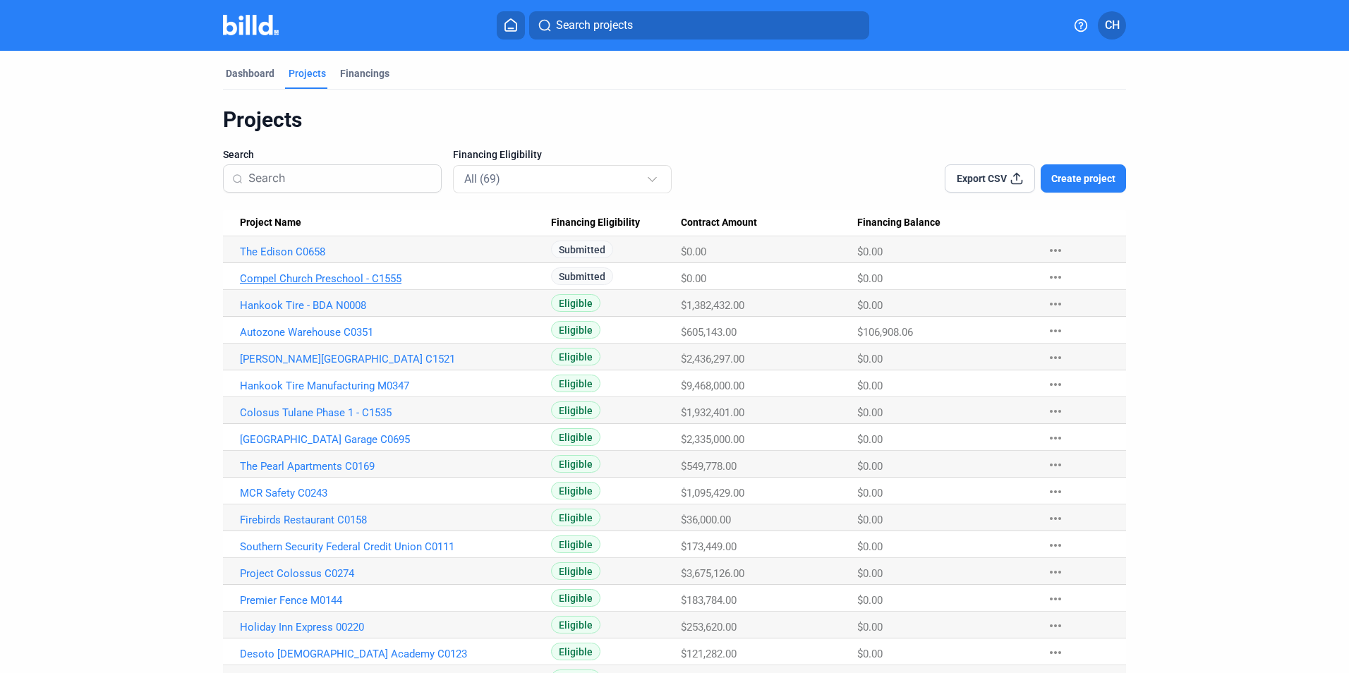
click at [284, 276] on link "Compel Church Preschool - C1555" at bounding box center [395, 278] width 311 height 13
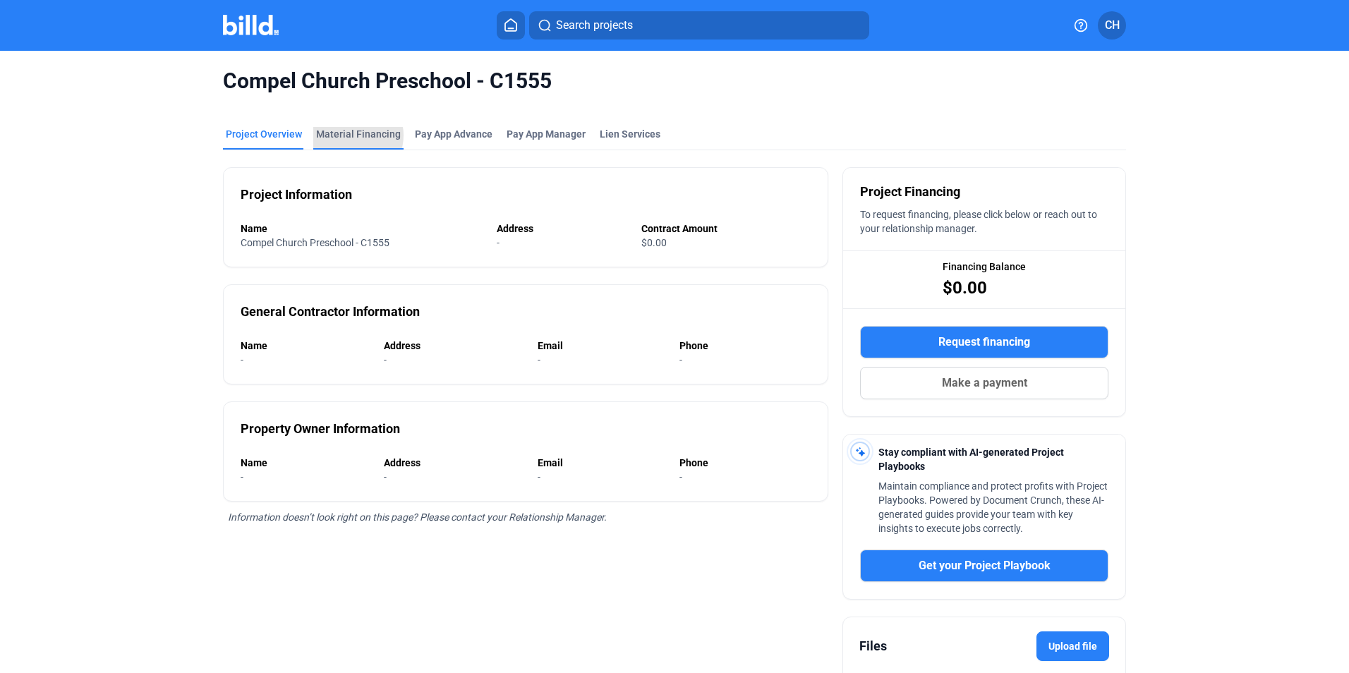
click at [345, 136] on div "Material Financing" at bounding box center [358, 134] width 85 height 14
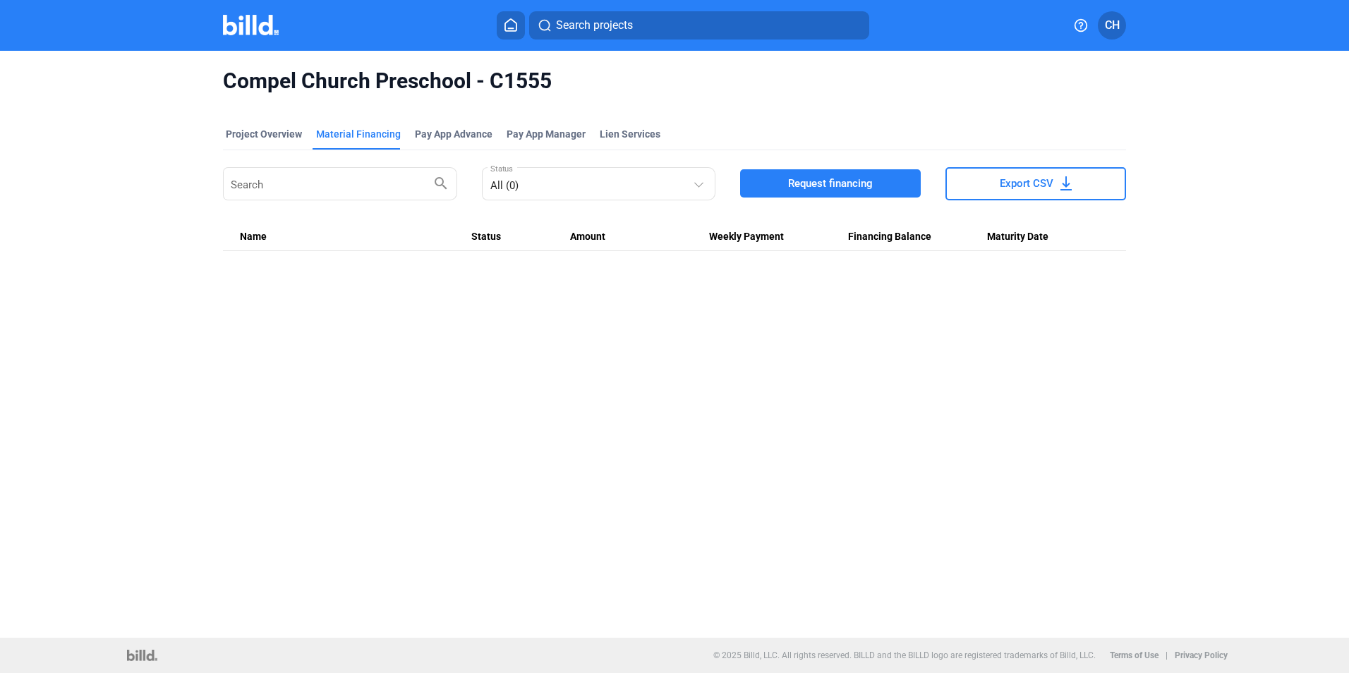
click at [825, 180] on span "Request financing" at bounding box center [830, 183] width 85 height 14
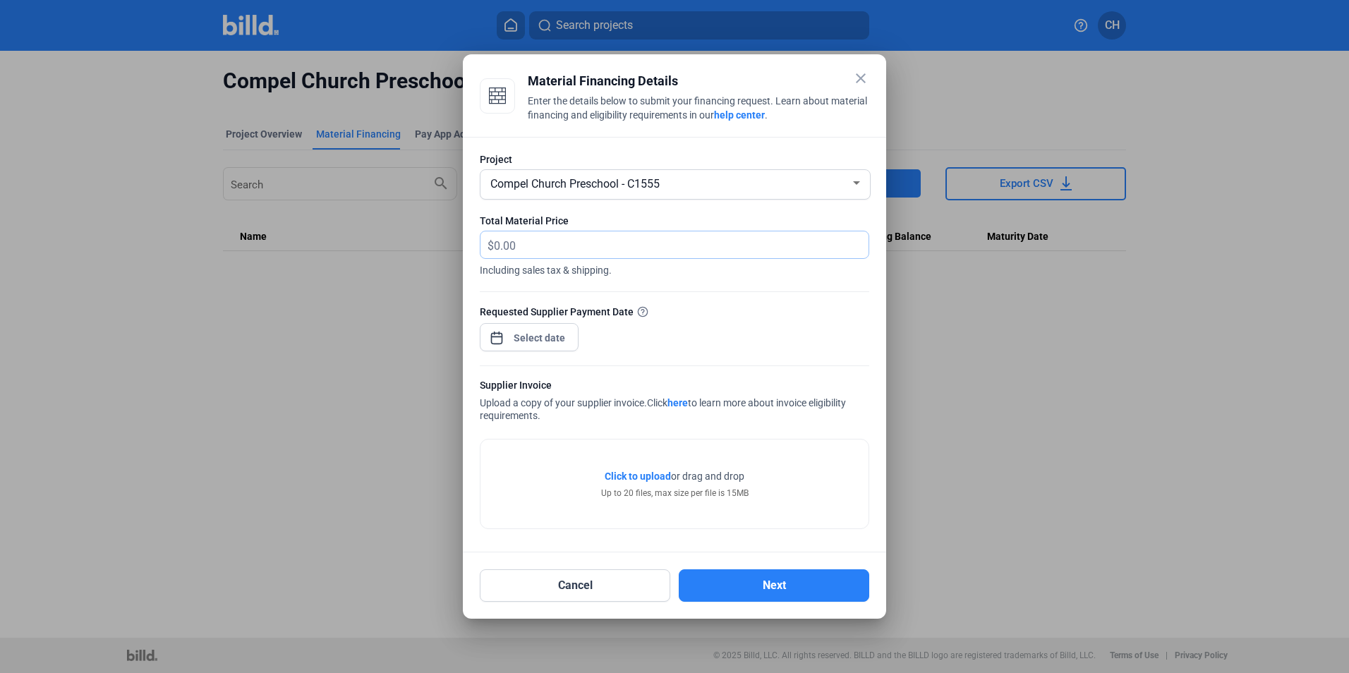
click at [625, 249] on input "text" at bounding box center [681, 245] width 375 height 28
type input "43,362.43"
click at [547, 341] on div "close Material Financing Details Enter the details below to submit your financi…" at bounding box center [674, 336] width 1349 height 673
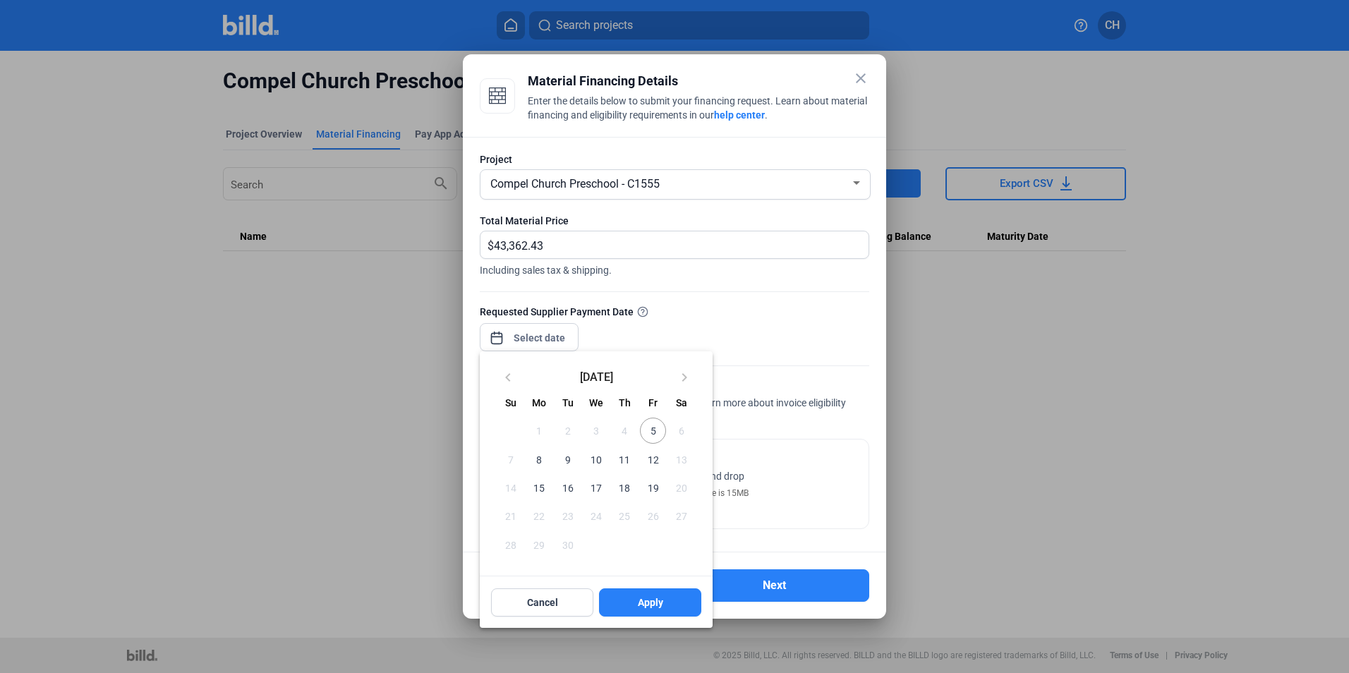
click at [540, 455] on span "8" at bounding box center [538, 459] width 25 height 25
click at [653, 601] on span "Apply" at bounding box center [650, 602] width 25 height 14
type input "[DATE]"
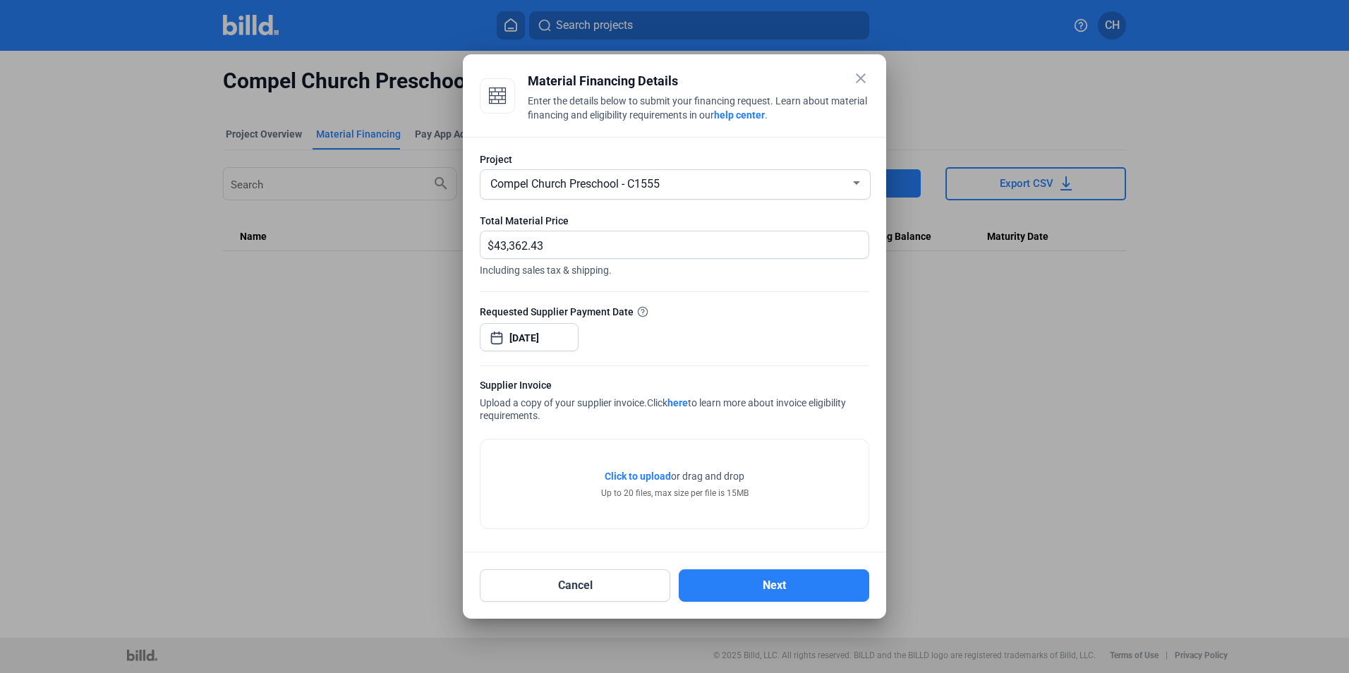
click at [647, 475] on span "Click to upload" at bounding box center [638, 476] width 66 height 11
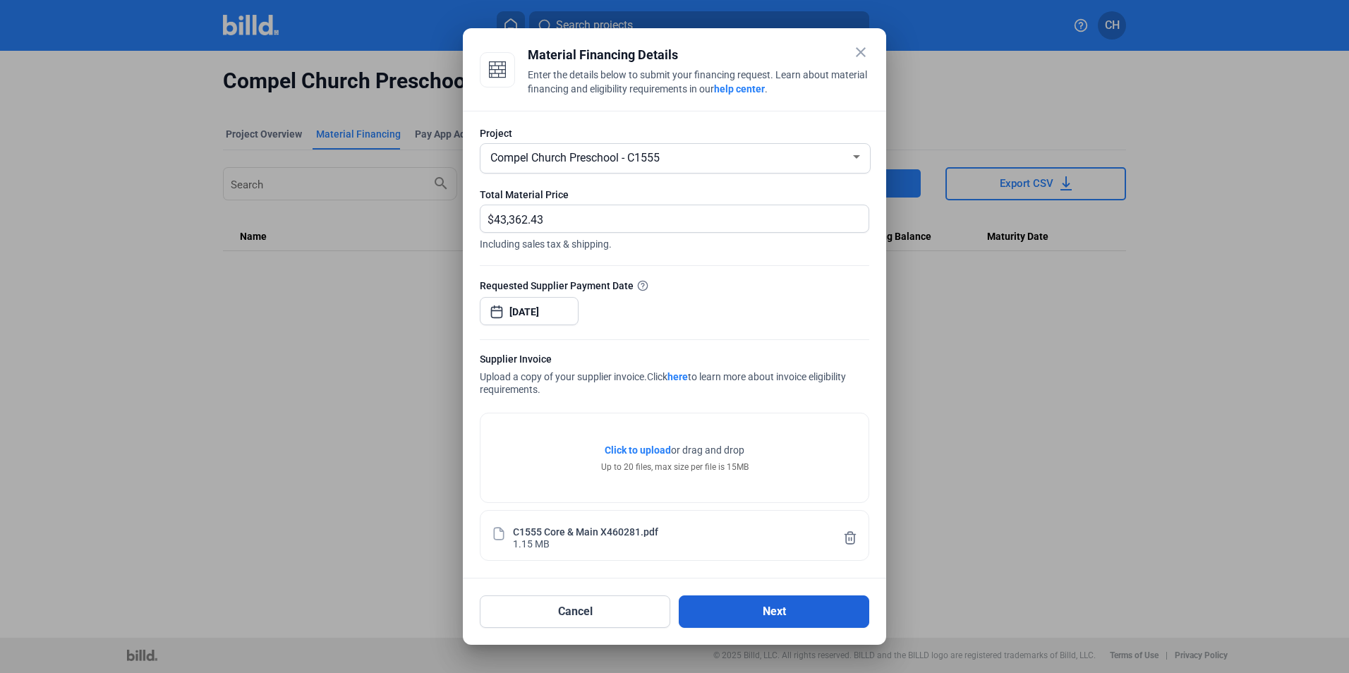
click at [750, 609] on button "Next" at bounding box center [774, 611] width 190 height 32
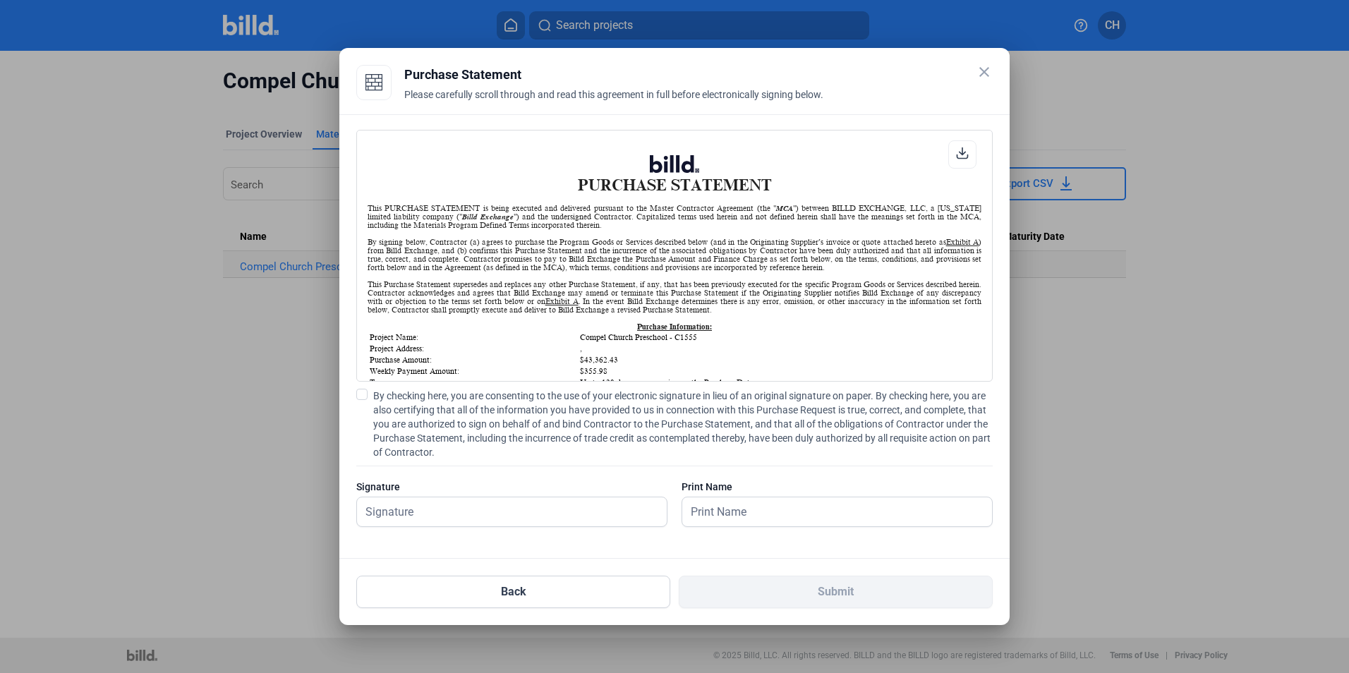
scroll to position [1, 0]
click at [361, 394] on span at bounding box center [361, 394] width 11 height 11
click at [0, 0] on input "By checking here, you are consenting to the use of your electronic signature in…" at bounding box center [0, 0] width 0 height 0
click at [457, 505] on input "text" at bounding box center [512, 511] width 310 height 29
type input "[PERSON_NAME]"
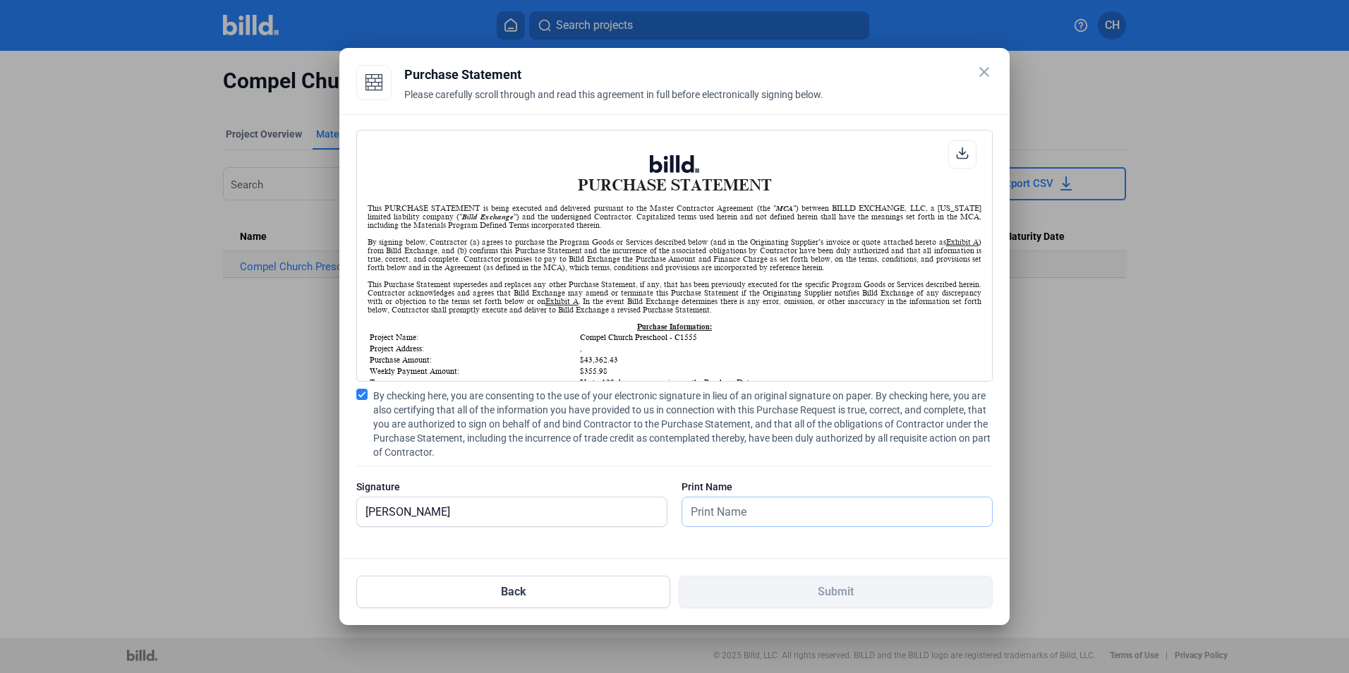
click at [745, 513] on input "text" at bounding box center [829, 511] width 294 height 29
type input "[PERSON_NAME]"
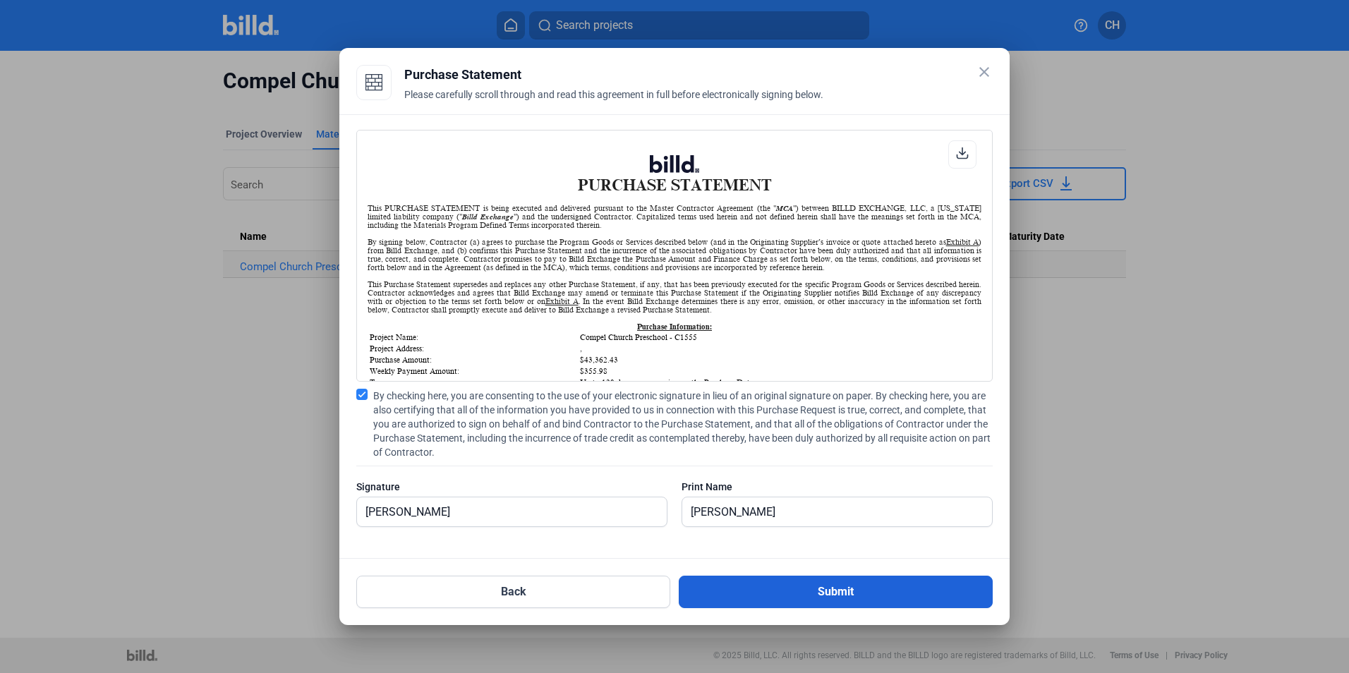
click at [813, 600] on button "Submit" at bounding box center [836, 592] width 314 height 32
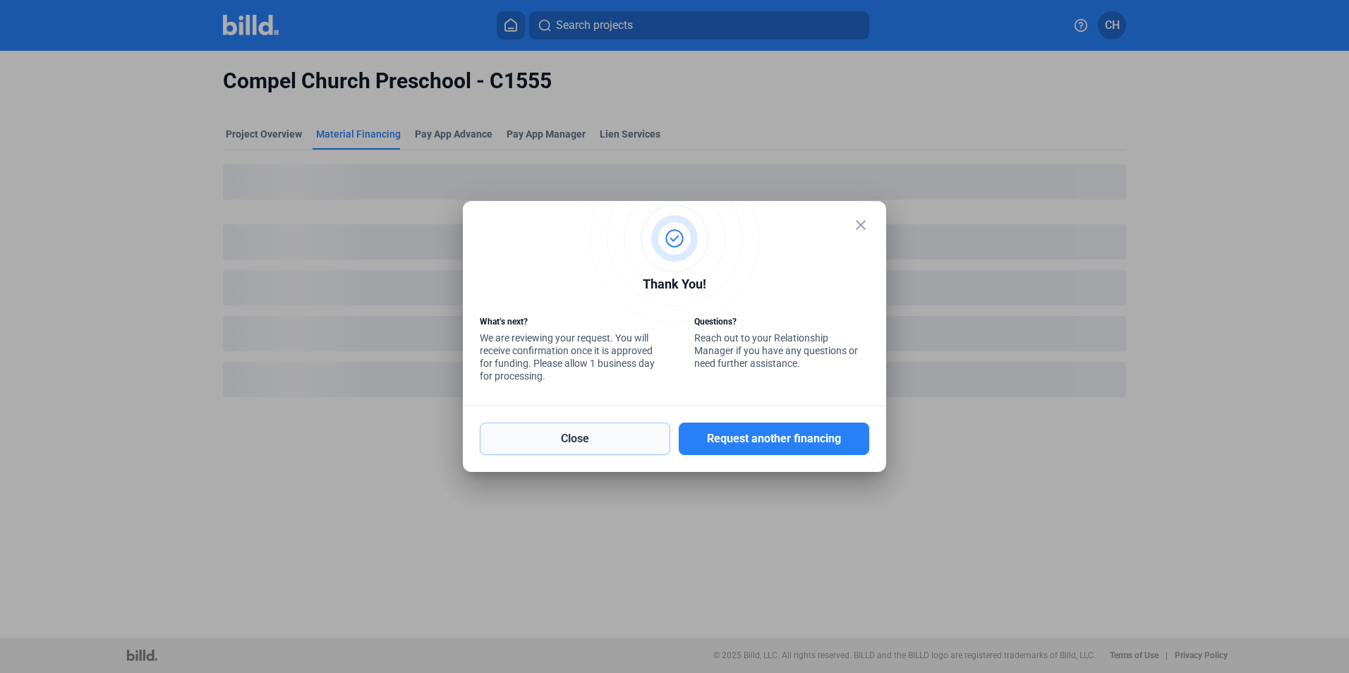
click at [568, 439] on button "Close" at bounding box center [575, 439] width 190 height 32
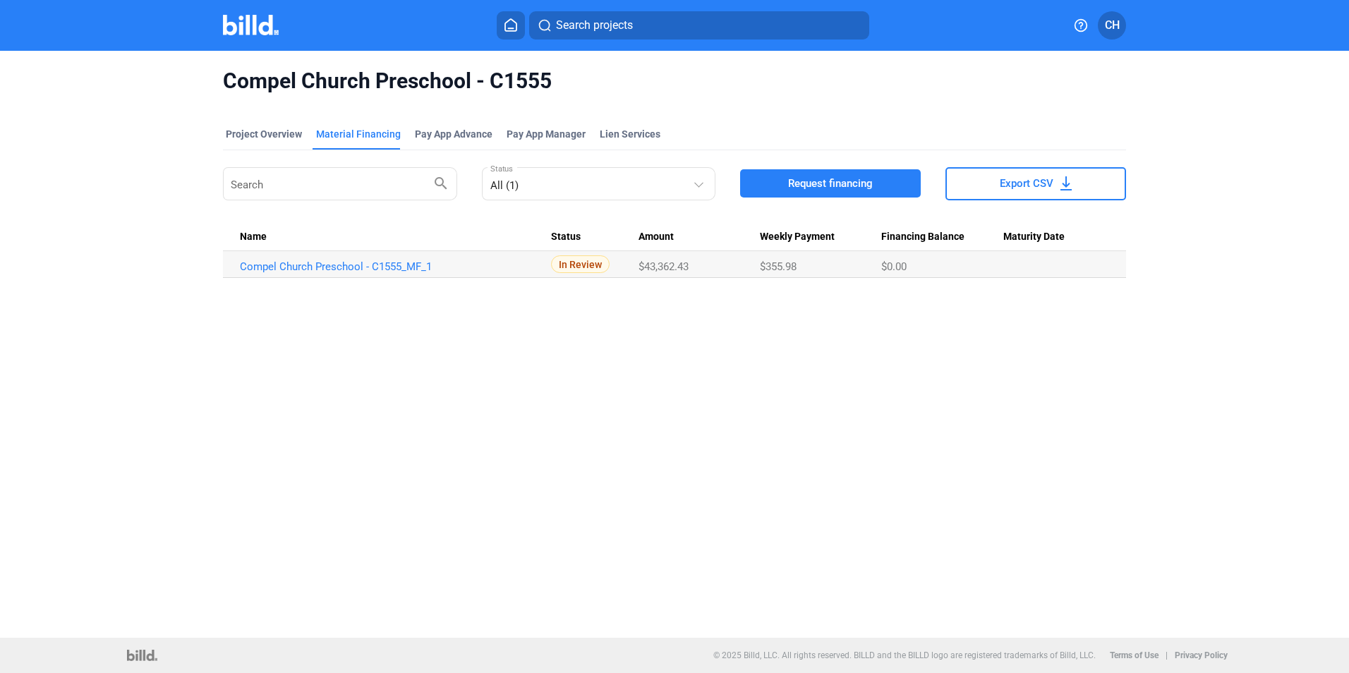
click at [509, 23] on icon at bounding box center [511, 24] width 14 height 13
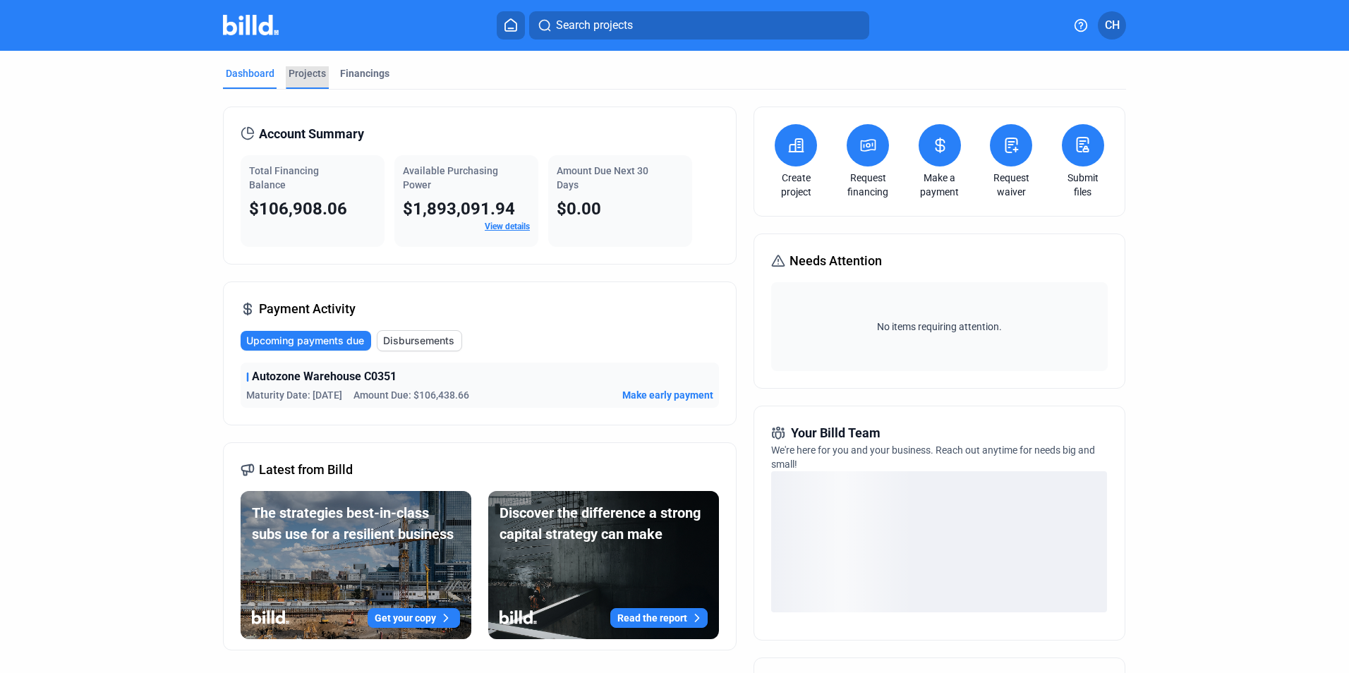
click at [301, 73] on div "Projects" at bounding box center [307, 73] width 37 height 14
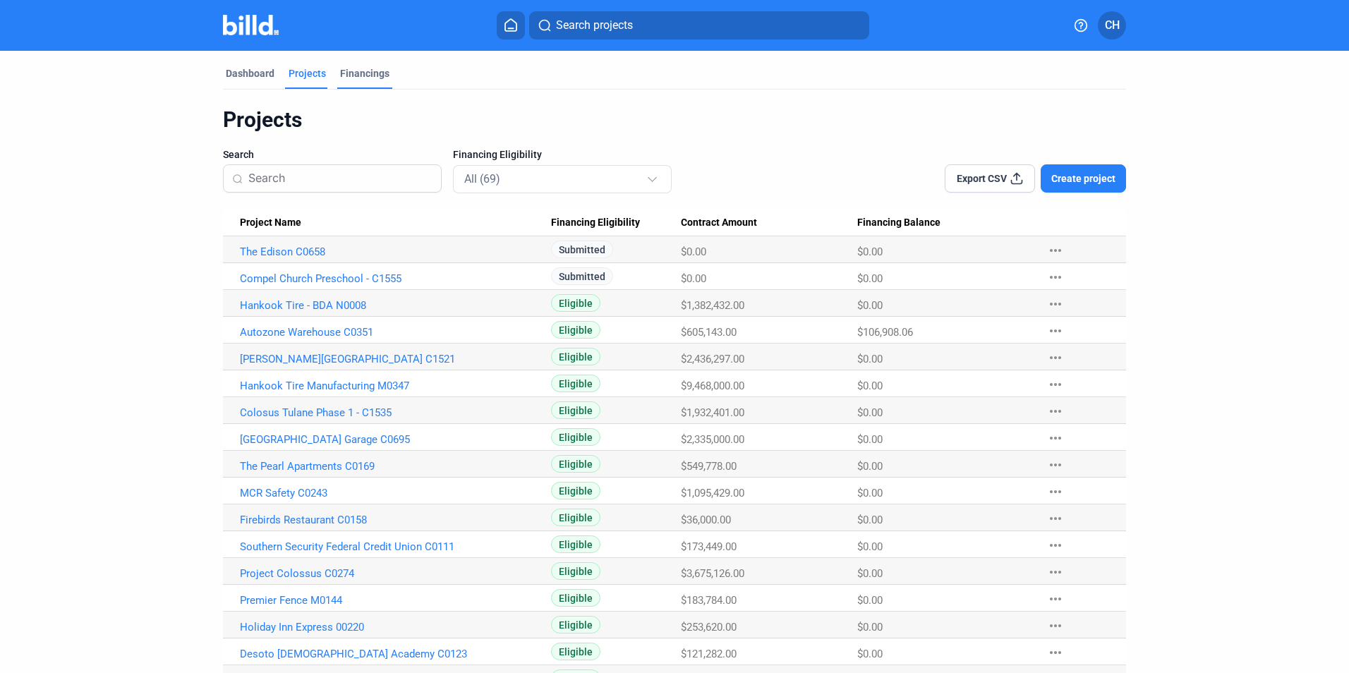
click at [360, 73] on div "Financings" at bounding box center [364, 73] width 49 height 14
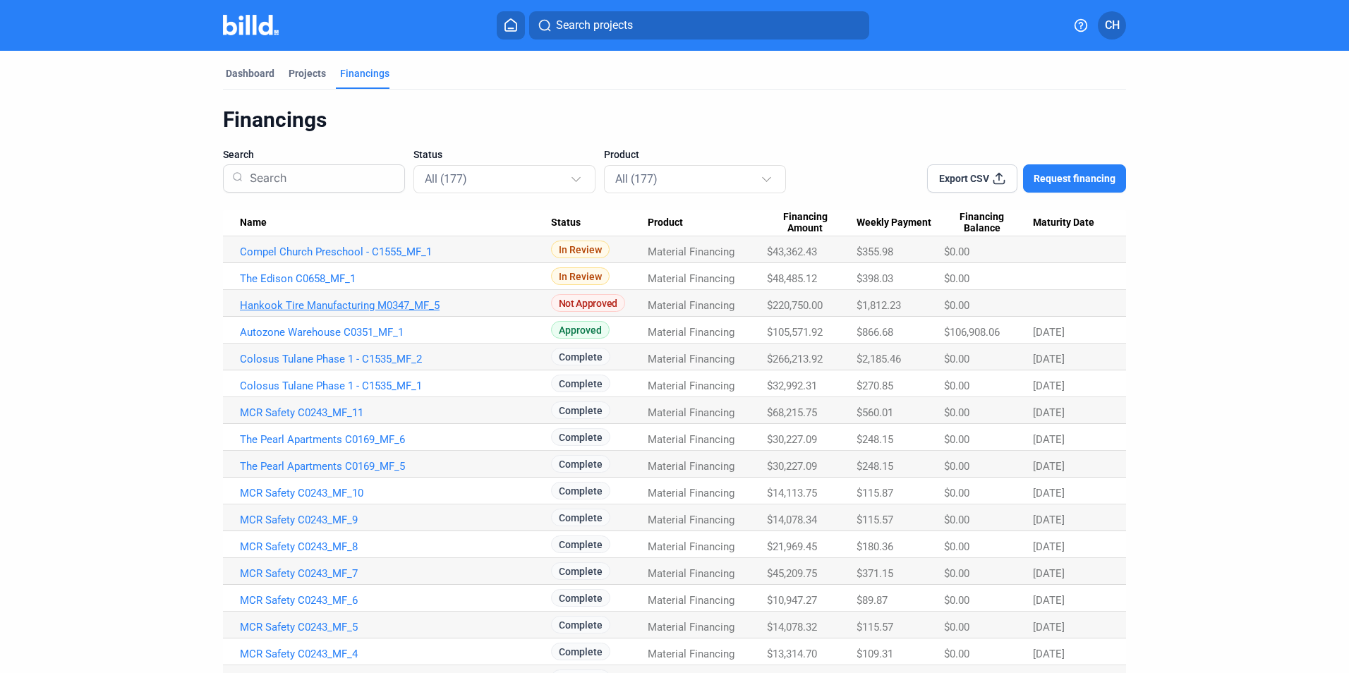
click at [391, 308] on link "Hankook Tire Manufacturing M0347_MF_5" at bounding box center [395, 305] width 311 height 13
click at [366, 303] on link "Hankook Tire Manufacturing M0347_MF_5" at bounding box center [395, 305] width 311 height 13
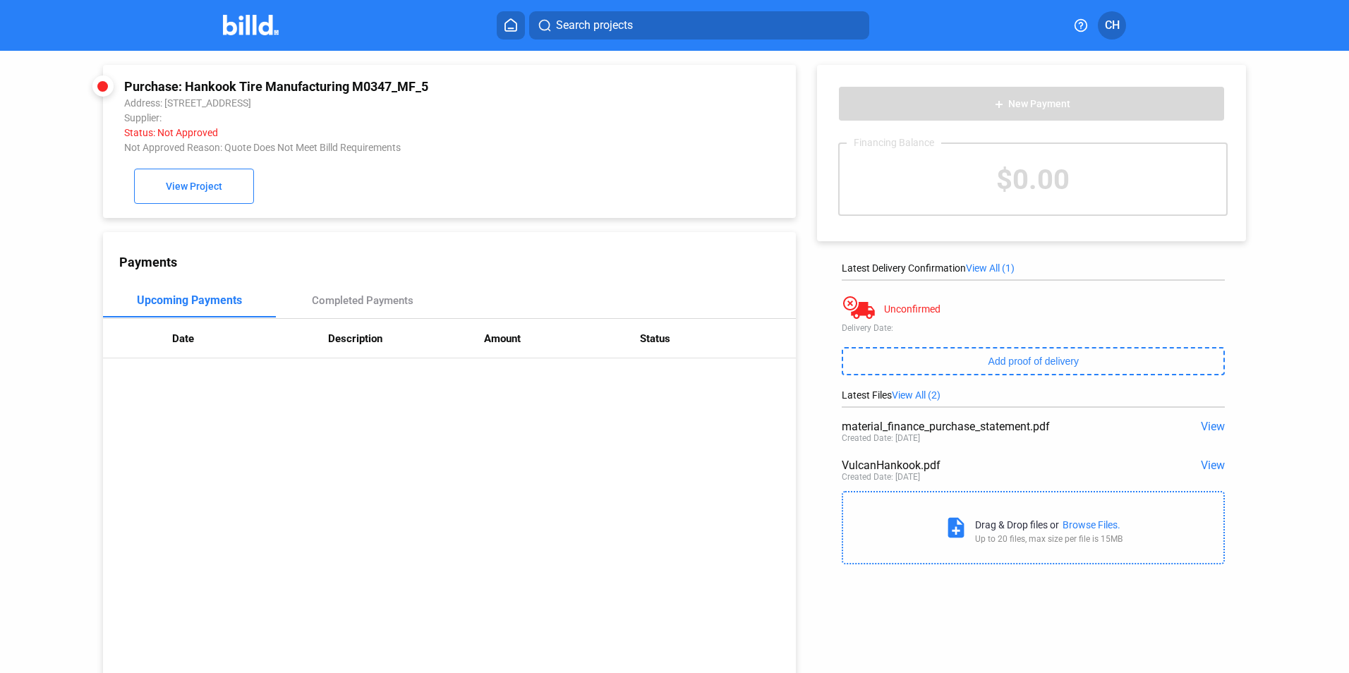
click at [1208, 463] on span "View" at bounding box center [1213, 465] width 24 height 13
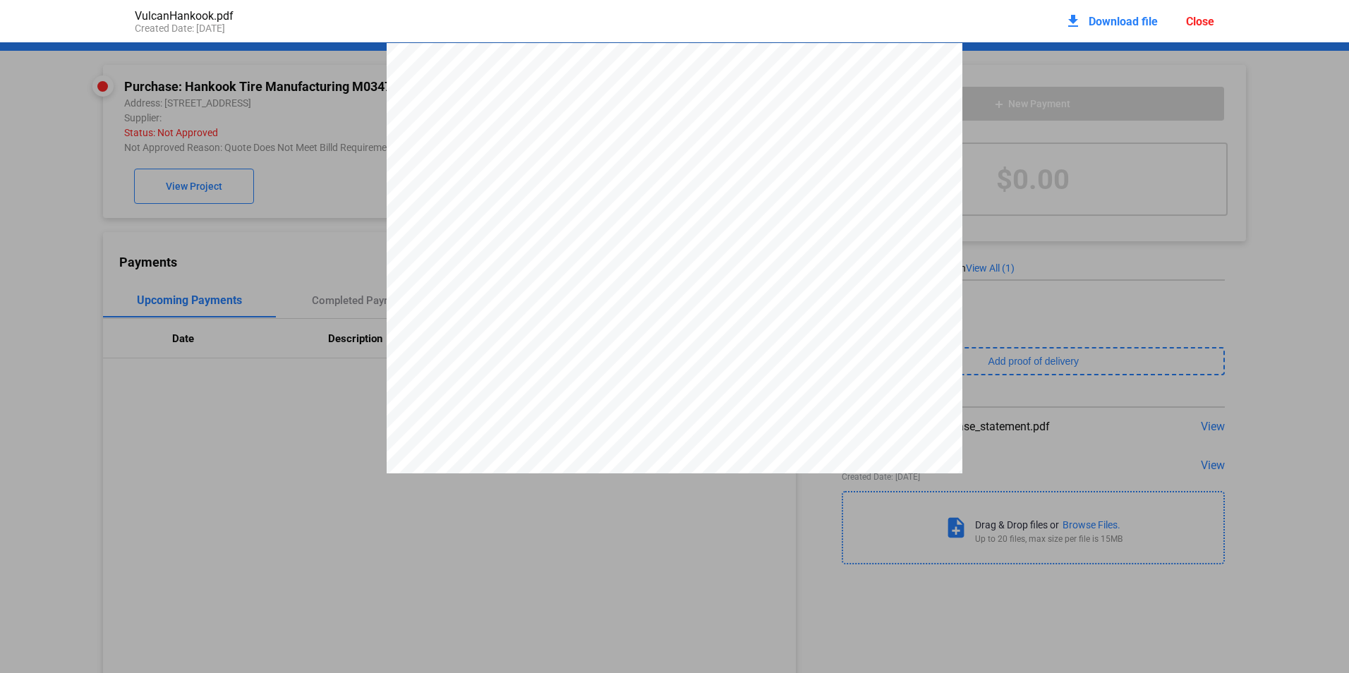
scroll to position [7, 0]
click at [1201, 16] on div "Close" at bounding box center [1200, 21] width 28 height 13
